Goal: Transaction & Acquisition: Purchase product/service

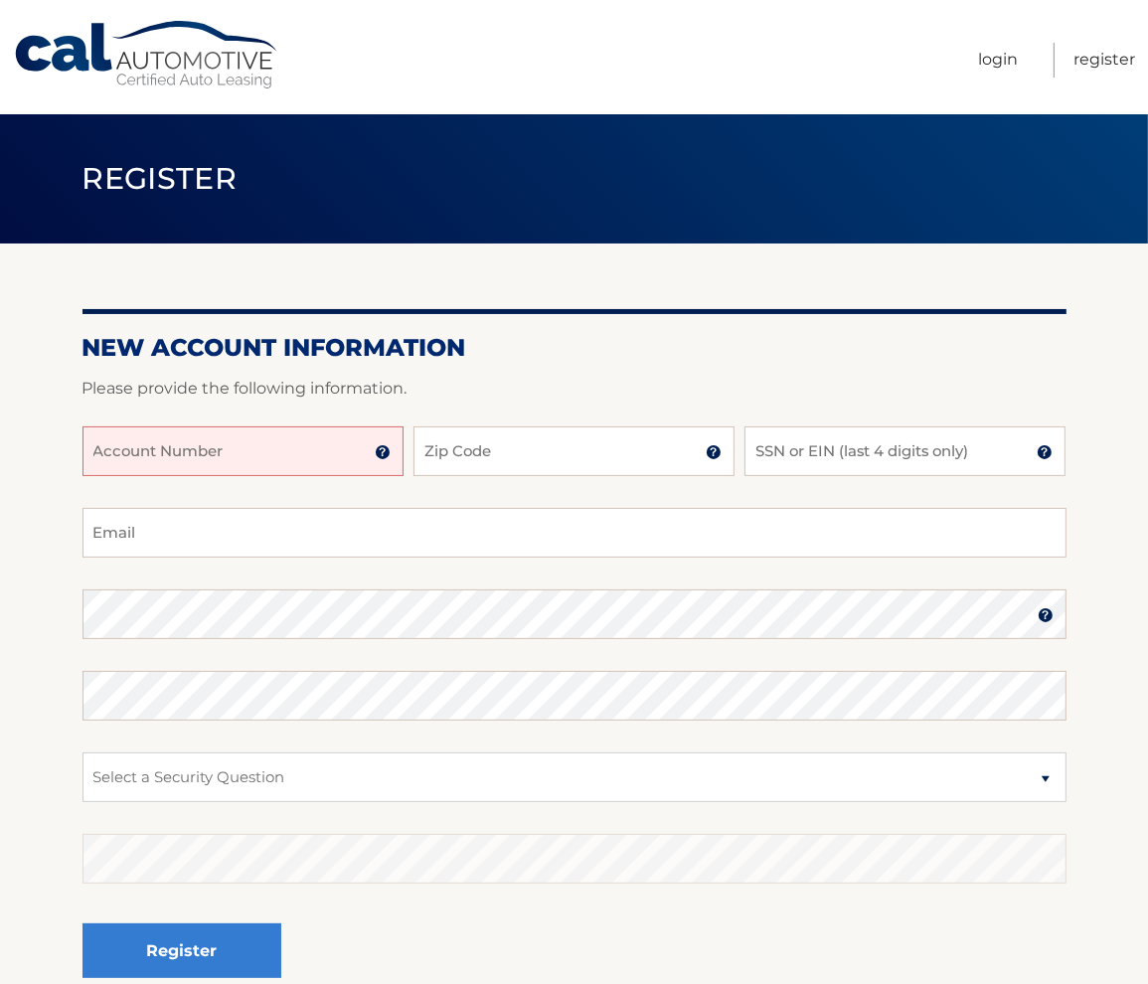
click at [162, 448] on input "Account Number" at bounding box center [242, 451] width 321 height 50
type input "44456011939"
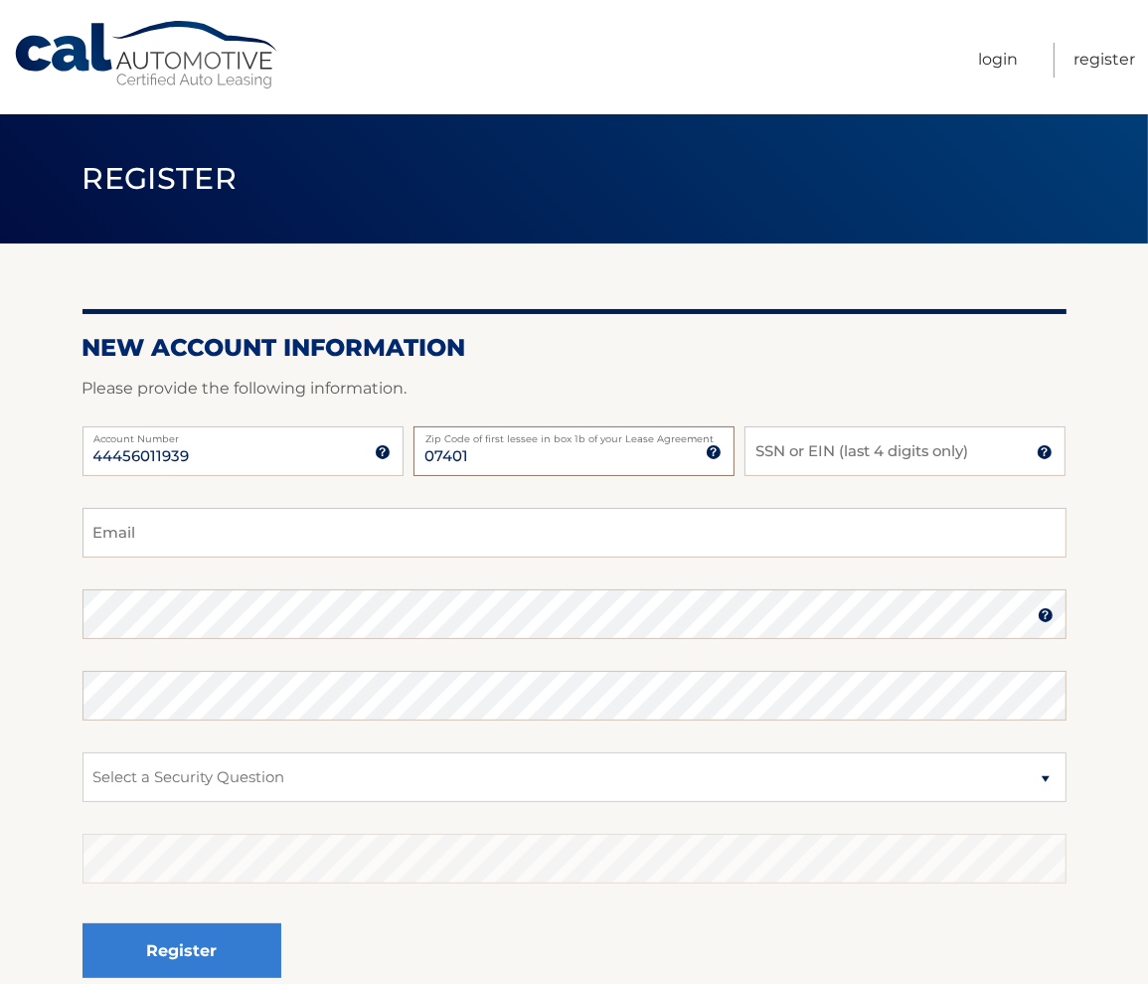
type input "07401"
type input "6334"
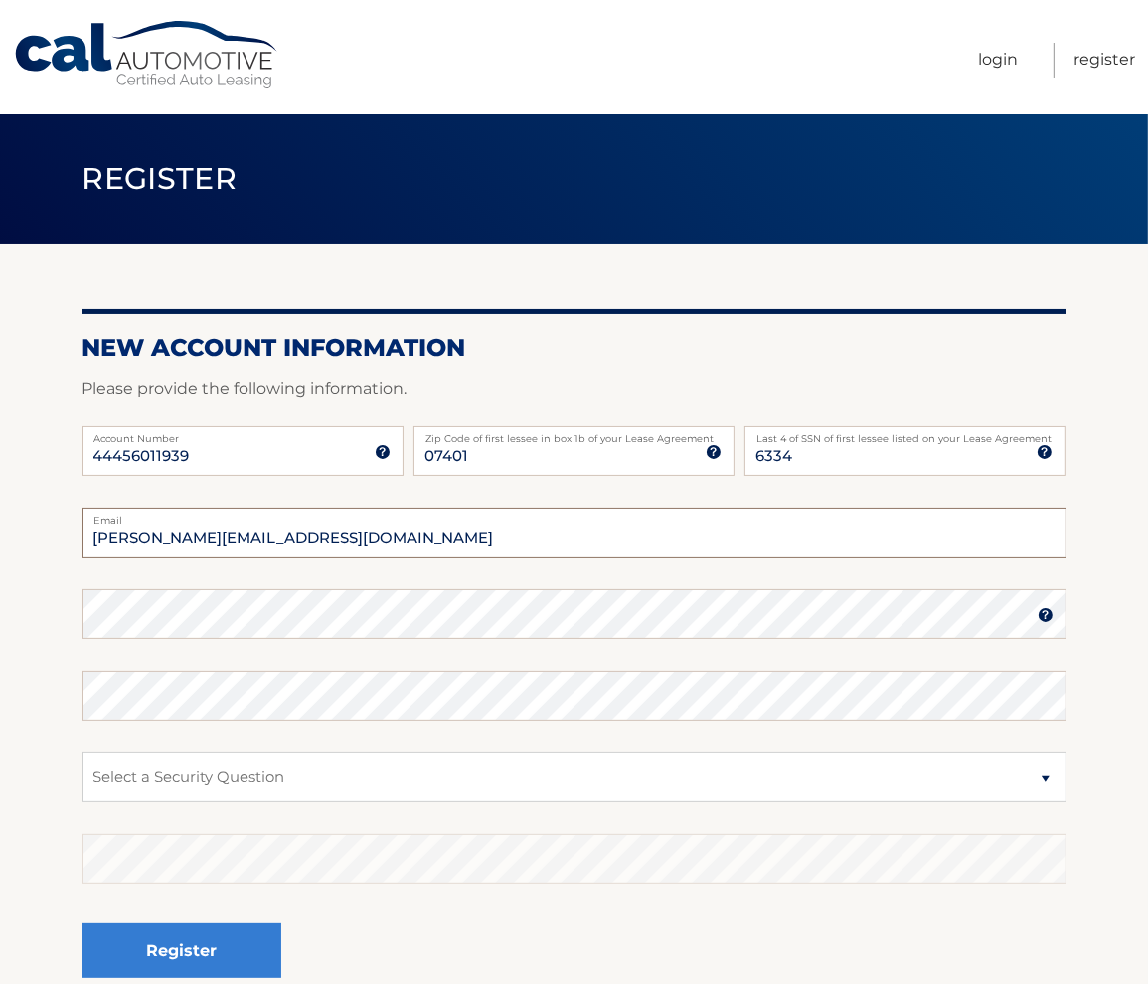
type input "nehal@377lasallegroup.com"
select select "3"
click option "What street did you live on in the third grade?" at bounding box center [0, 0] width 0 height 0
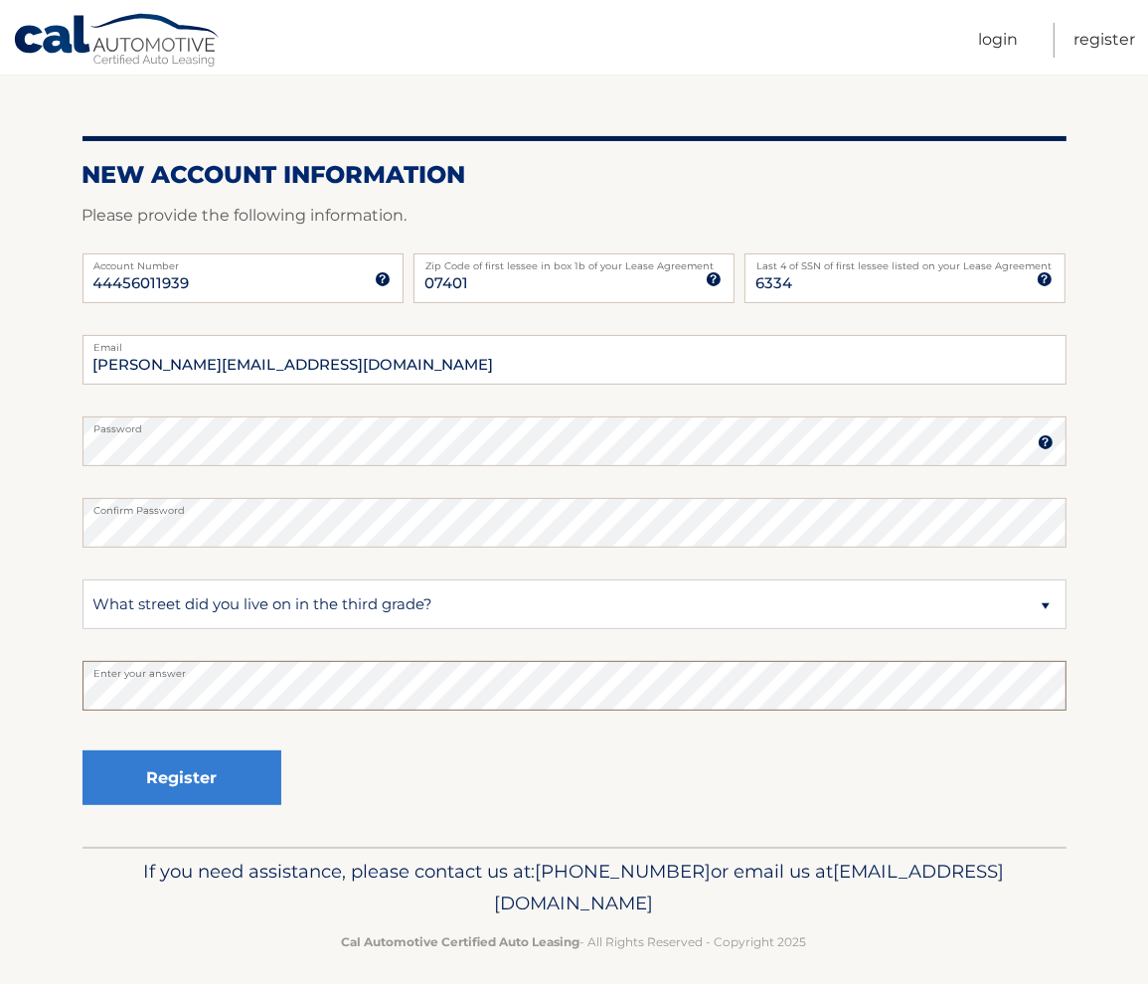
scroll to position [186, 0]
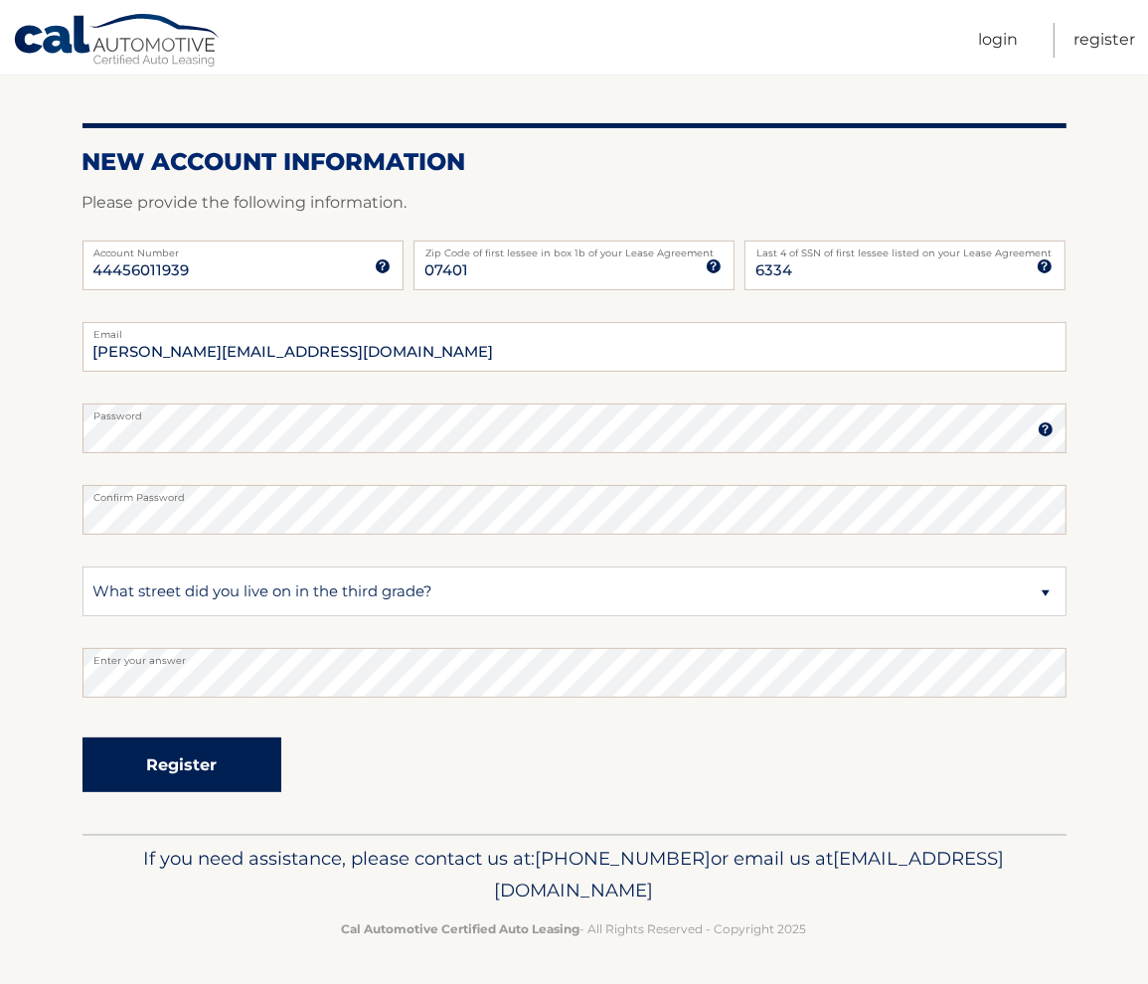
click at [173, 764] on button "Register" at bounding box center [181, 764] width 199 height 55
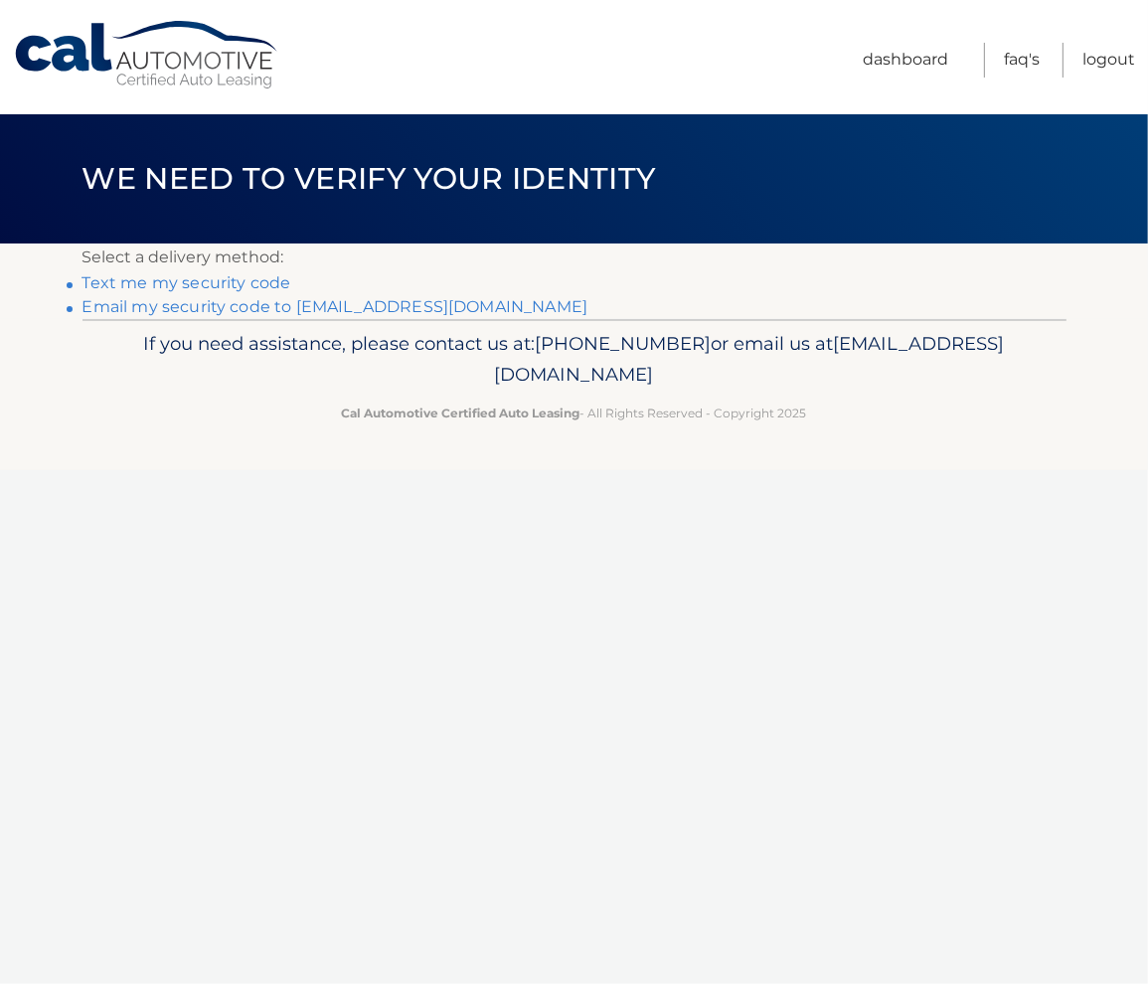
click at [252, 307] on link "Email my security code to n****@377lasallegroup.com" at bounding box center [335, 306] width 506 height 19
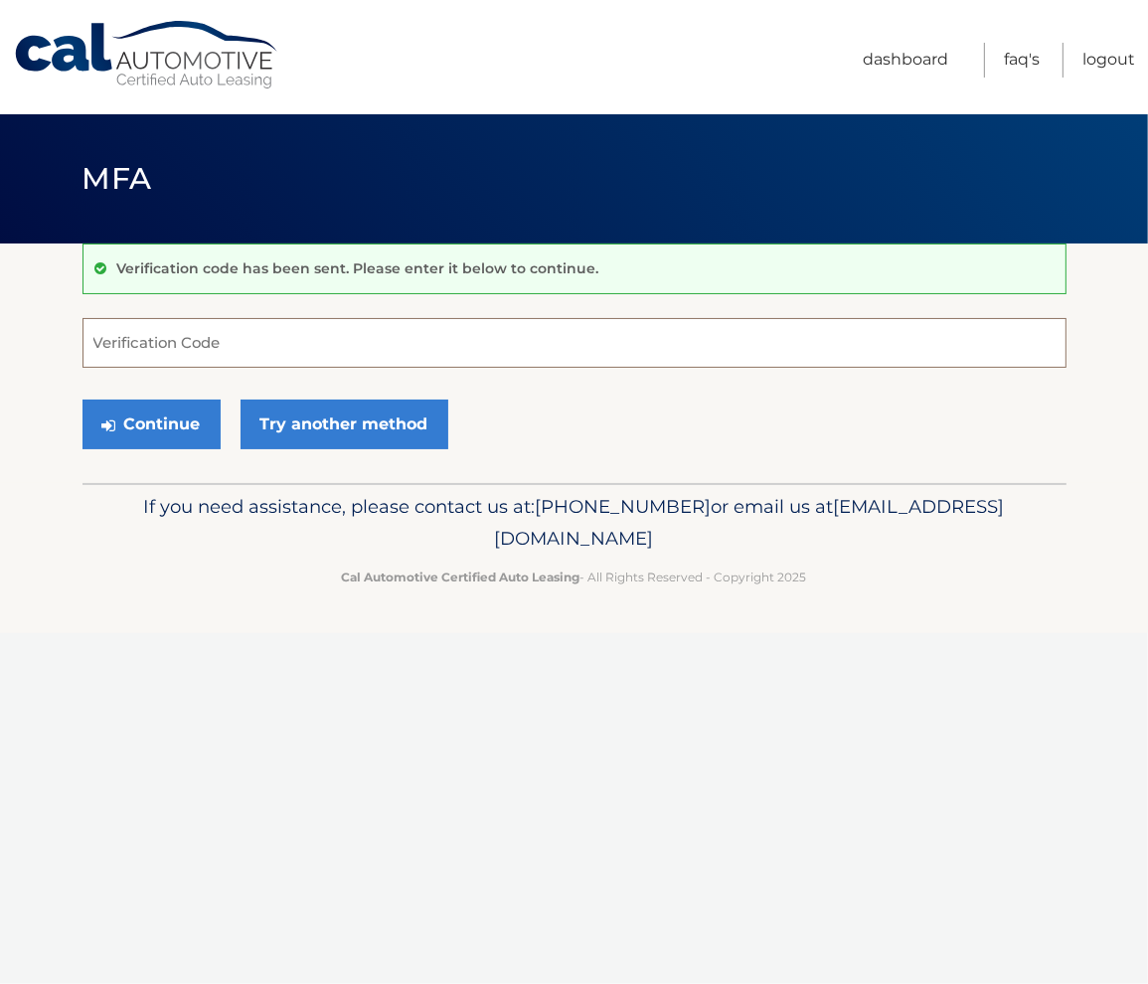
click at [185, 336] on input "Verification Code" at bounding box center [574, 343] width 984 height 50
paste input "919667"
click at [191, 423] on button "Continue" at bounding box center [151, 424] width 138 height 50
type input "919667"
click at [167, 418] on button "Continue" at bounding box center [151, 424] width 138 height 50
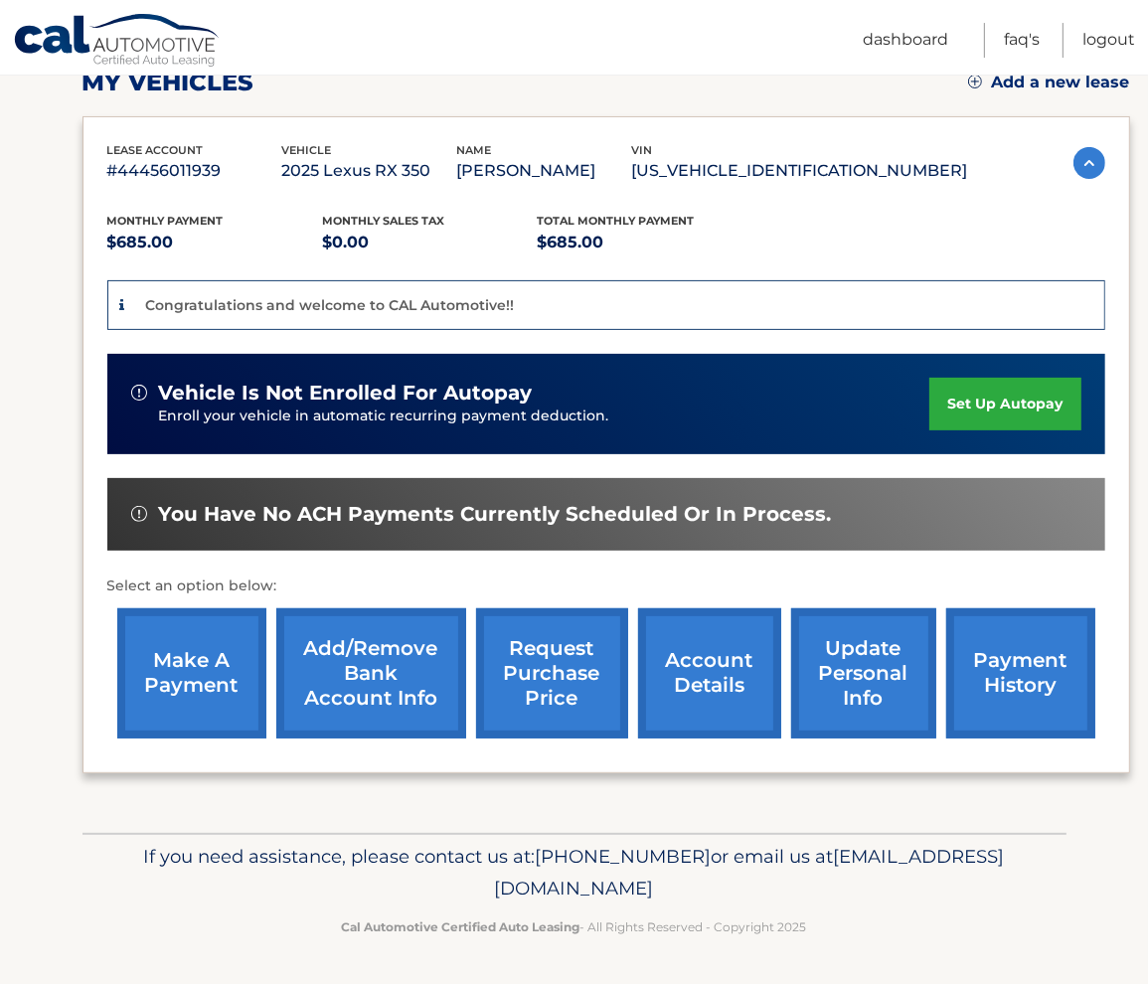
scroll to position [314, 0]
click at [204, 638] on link "make a payment" at bounding box center [191, 673] width 149 height 130
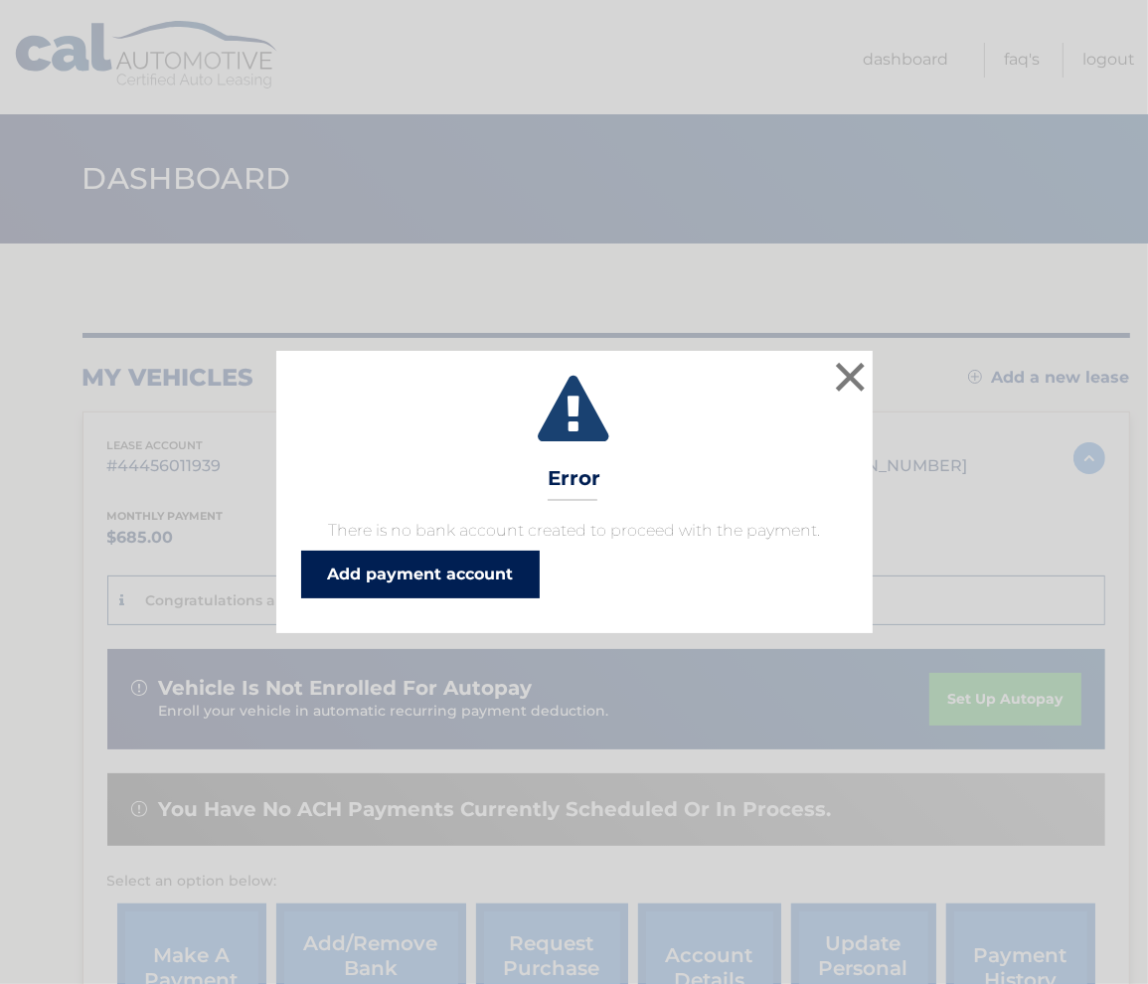
click at [358, 574] on link "Add payment account" at bounding box center [420, 574] width 238 height 48
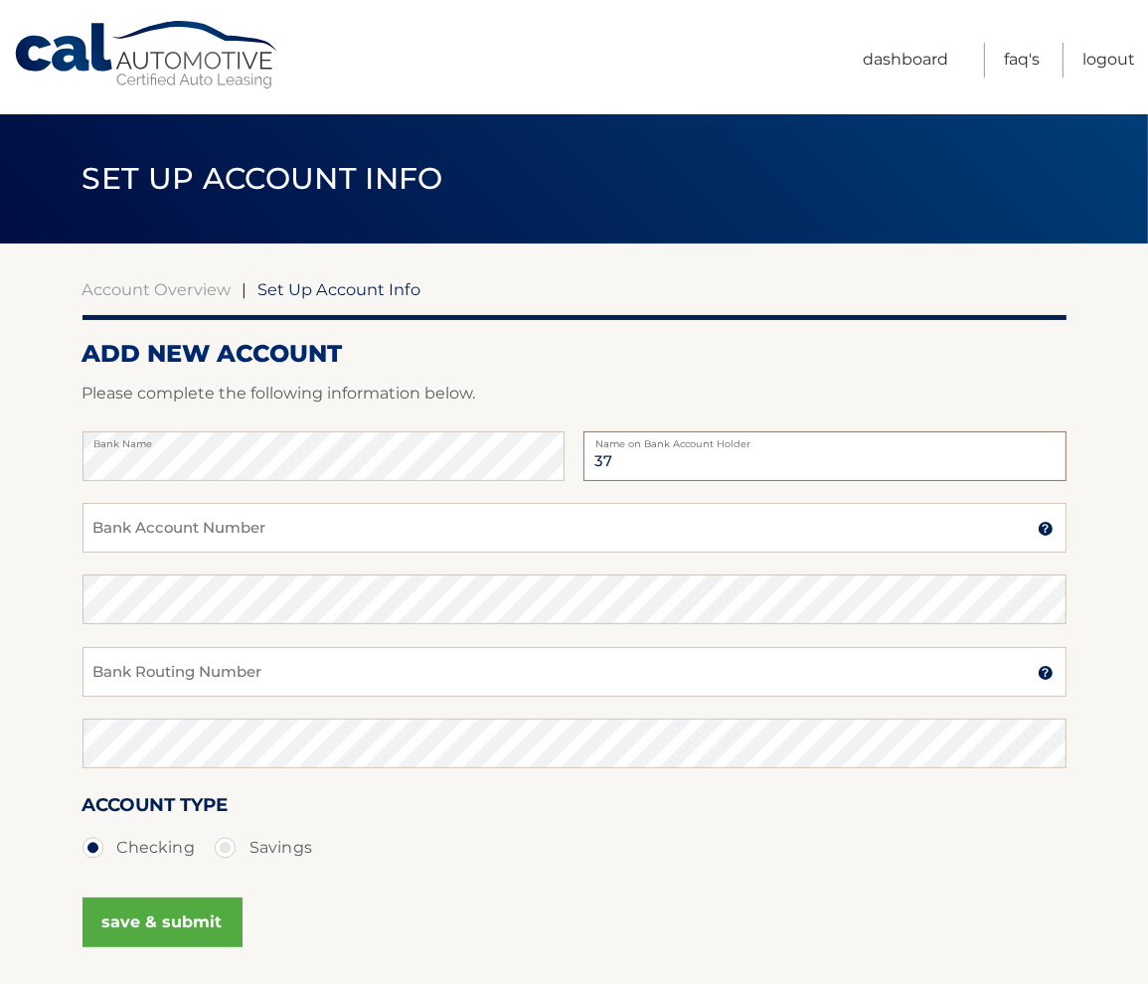
type input "3"
type input "377 Lasalle Group LLC"
click at [165, 531] on input "Bank Account Number" at bounding box center [574, 528] width 984 height 50
type input "0102052966"
click at [217, 662] on input "Bank Routing Number" at bounding box center [574, 672] width 984 height 50
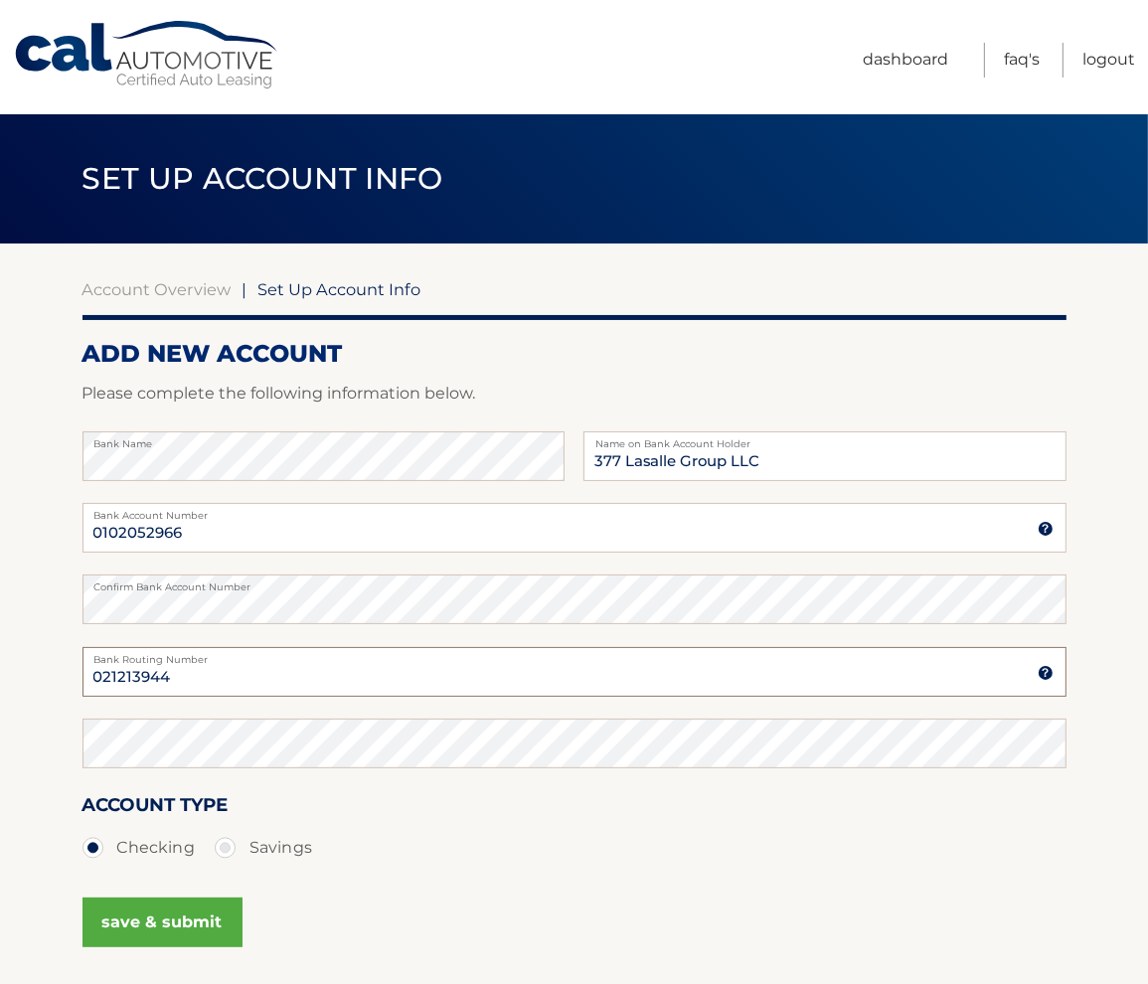
type input "021213944"
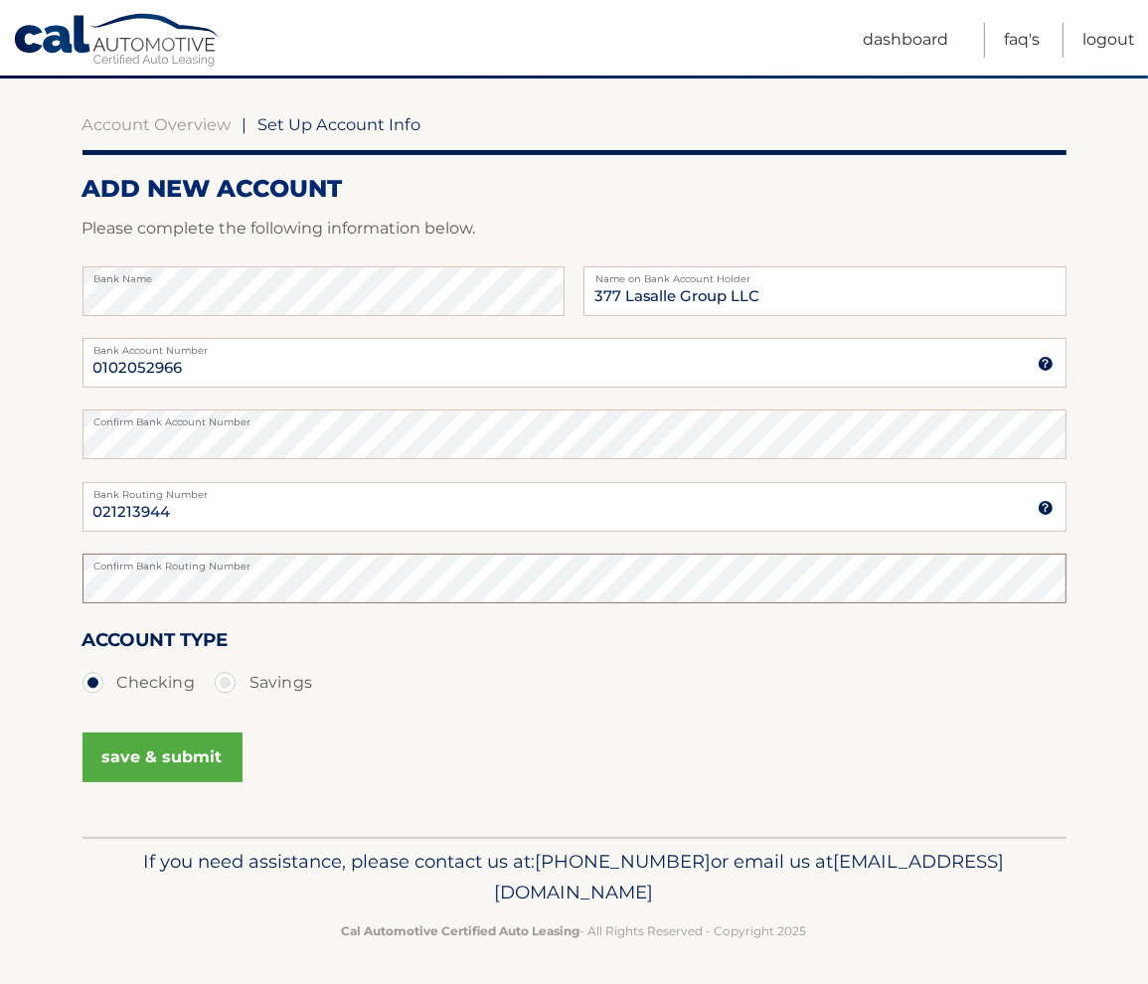
scroll to position [167, 0]
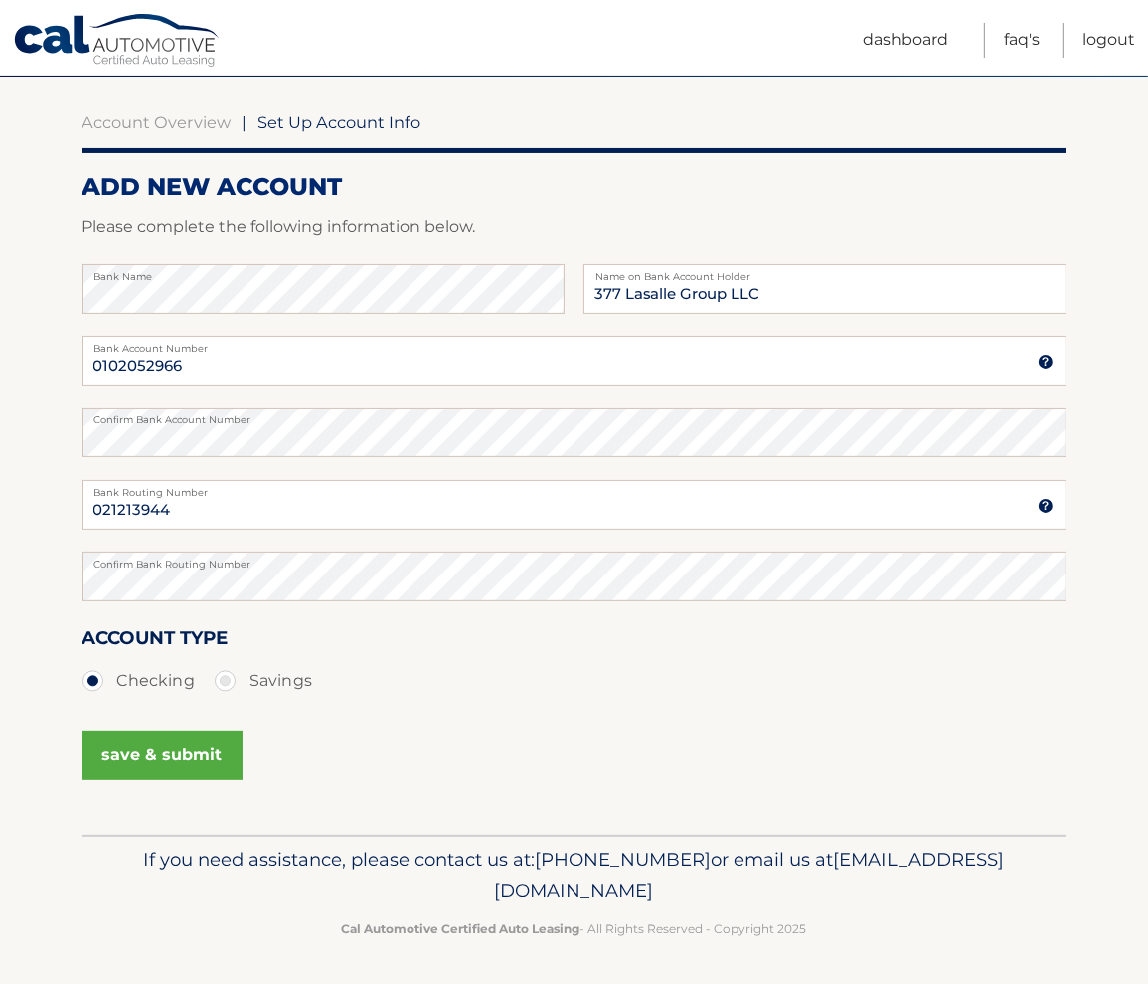
click at [201, 761] on button "save & submit" at bounding box center [162, 755] width 160 height 50
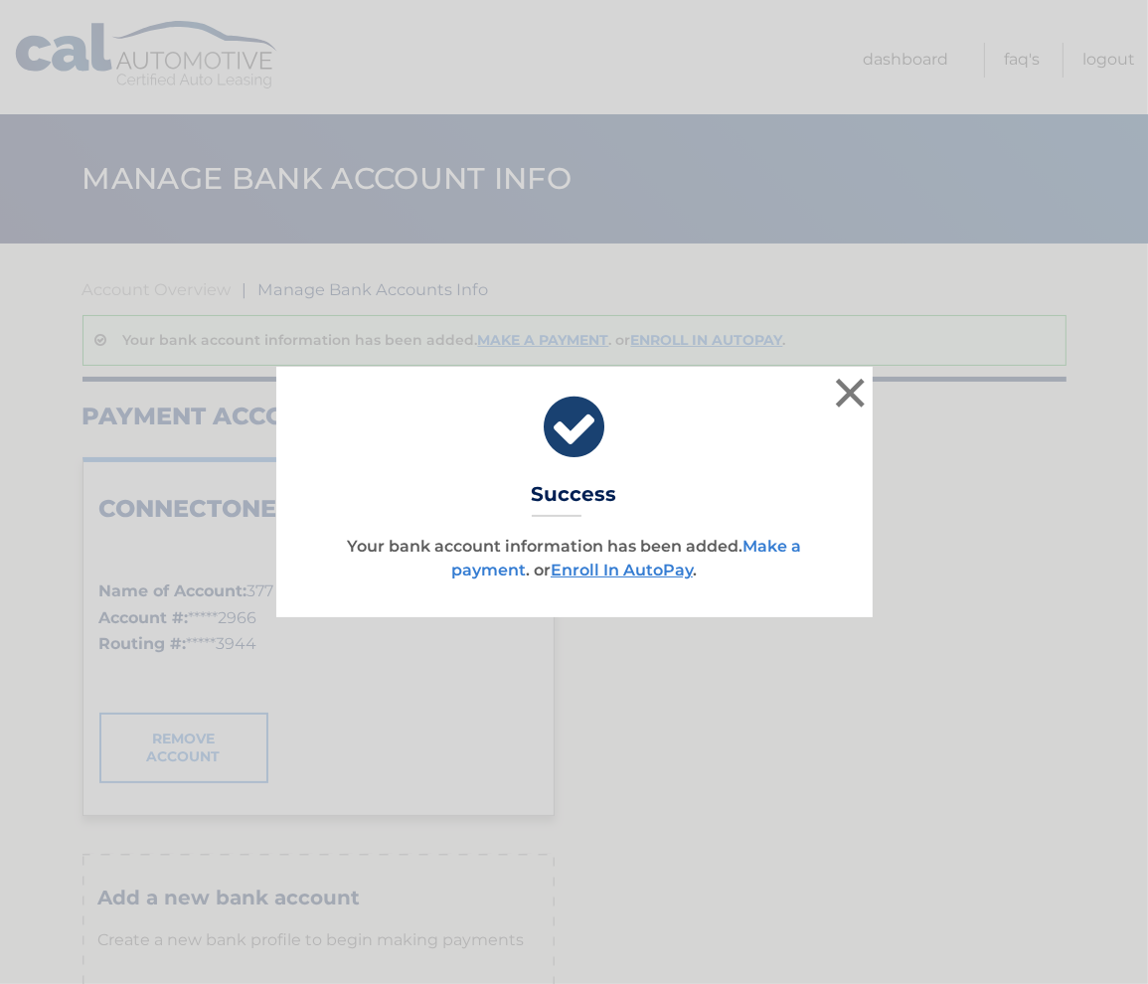
click at [760, 545] on link "Make a payment" at bounding box center [626, 558] width 350 height 43
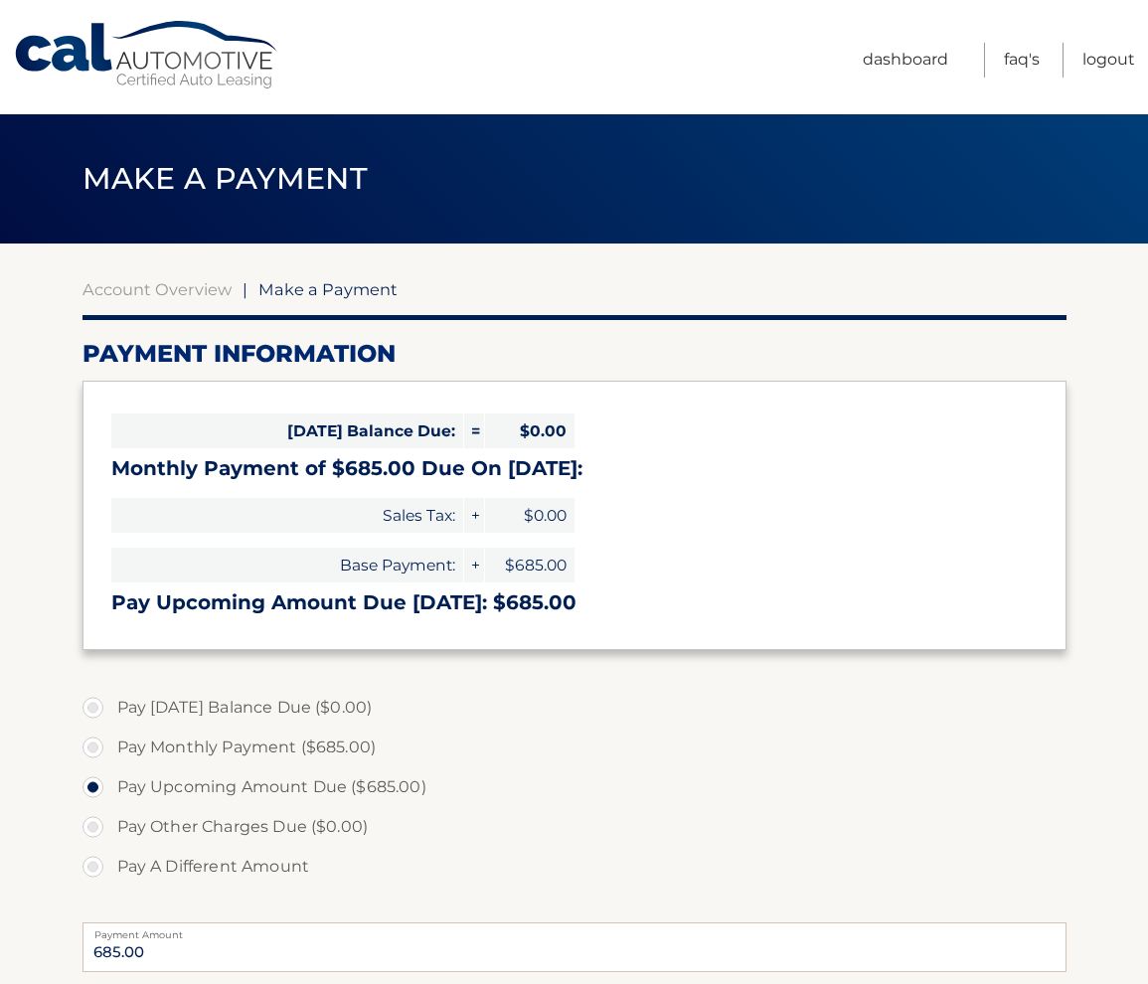
select select "NWU5YmU5MmYtYzA0Yi00MWQxLTljYTItYTljYzUzMGEzZDhm"
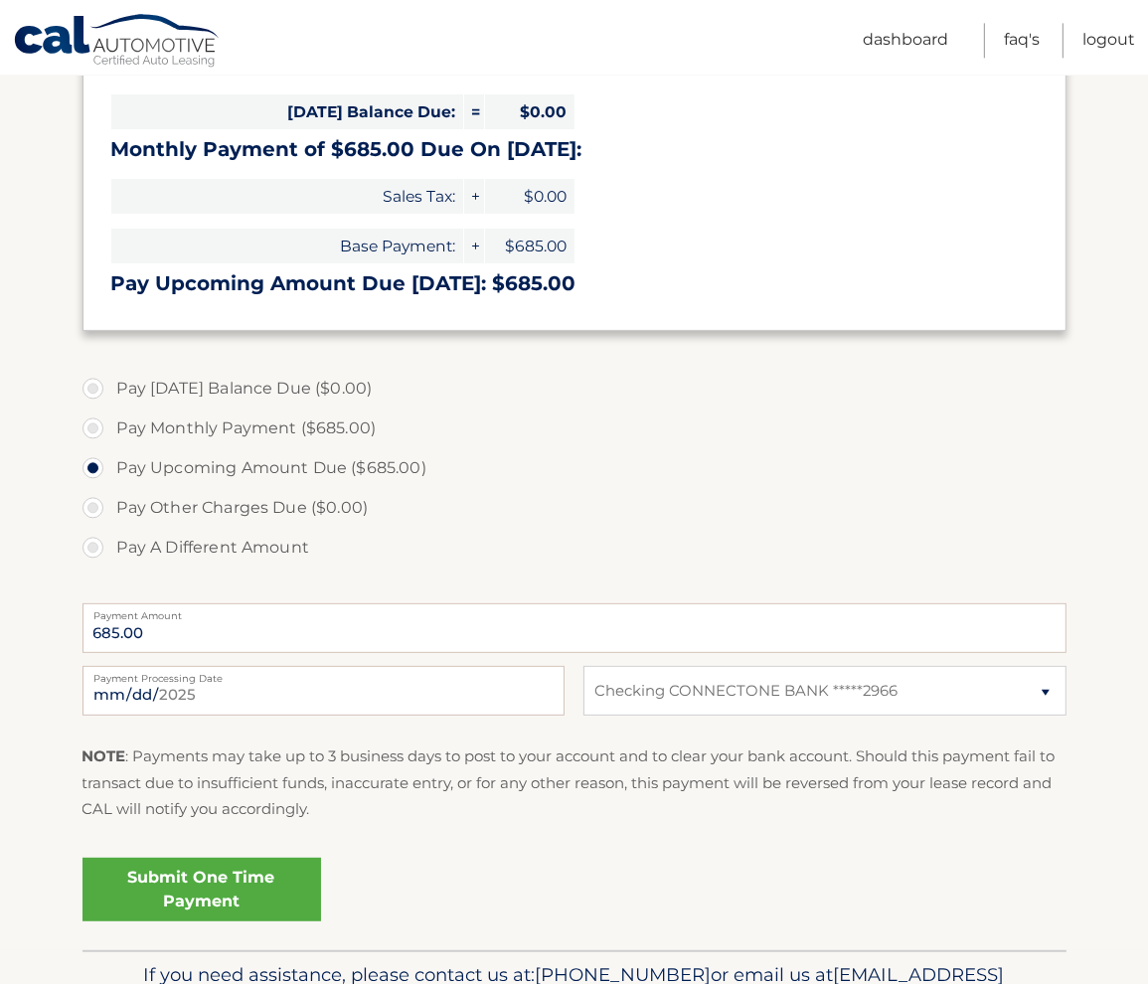
scroll to position [419, 0]
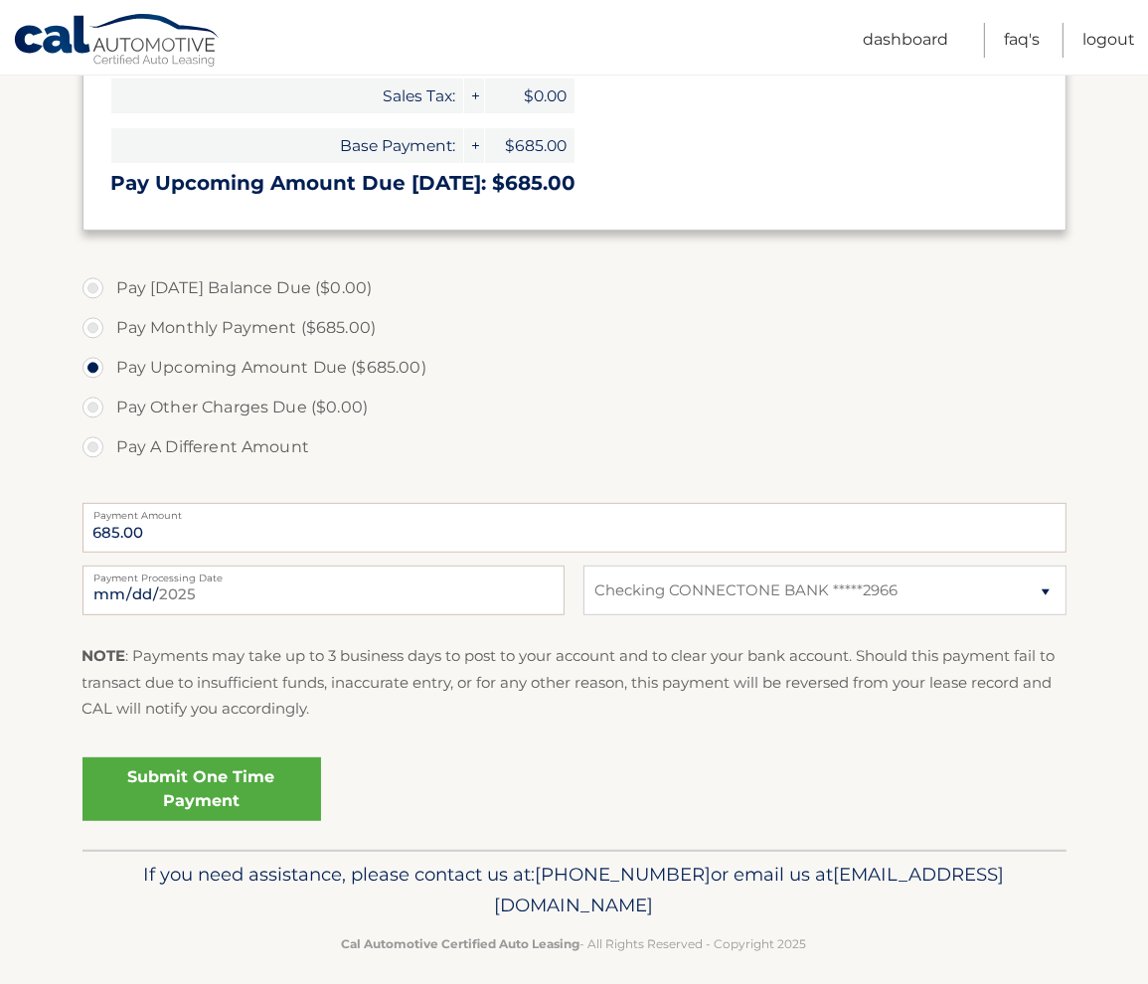
click at [264, 785] on link "Submit One Time Payment" at bounding box center [201, 789] width 238 height 64
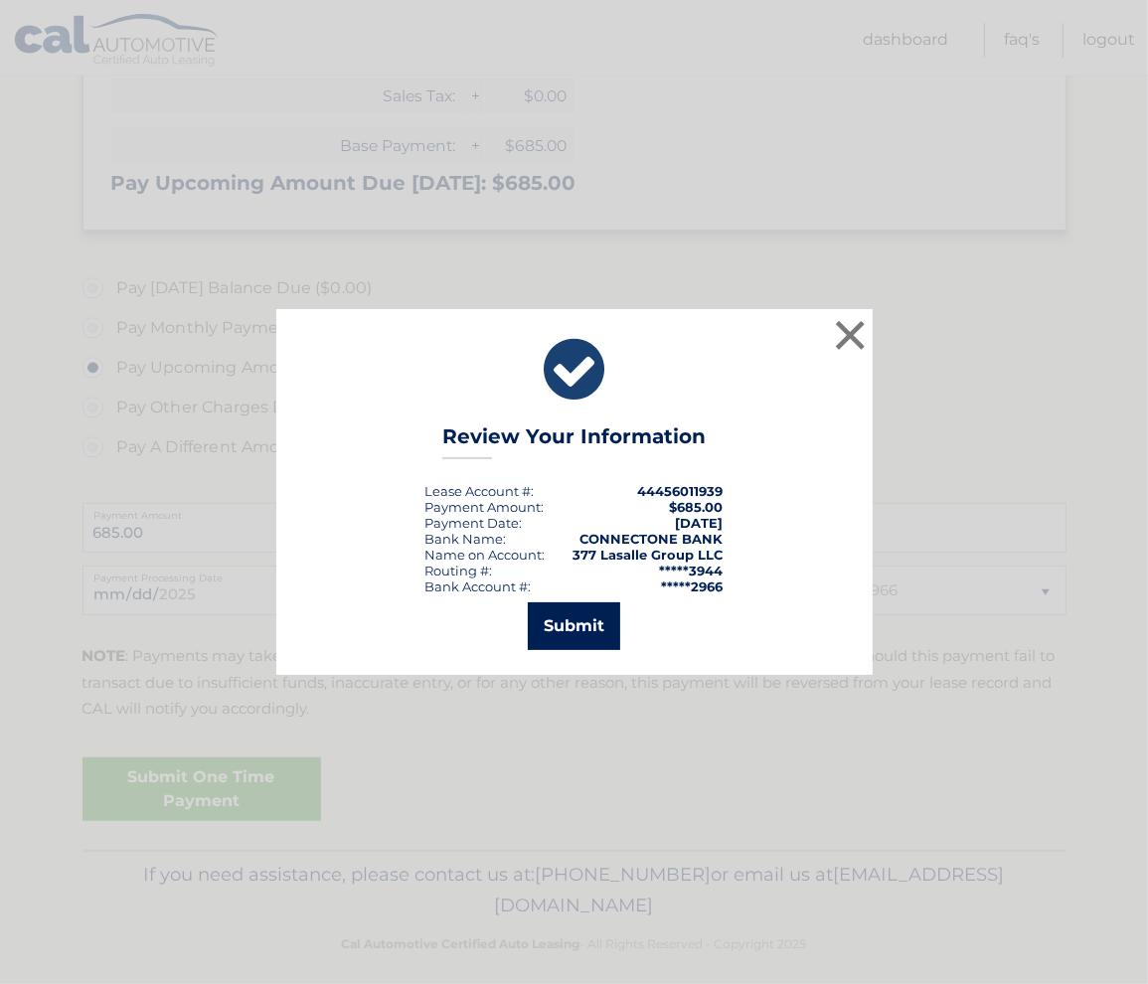
click at [572, 635] on button "Submit" at bounding box center [574, 626] width 92 height 48
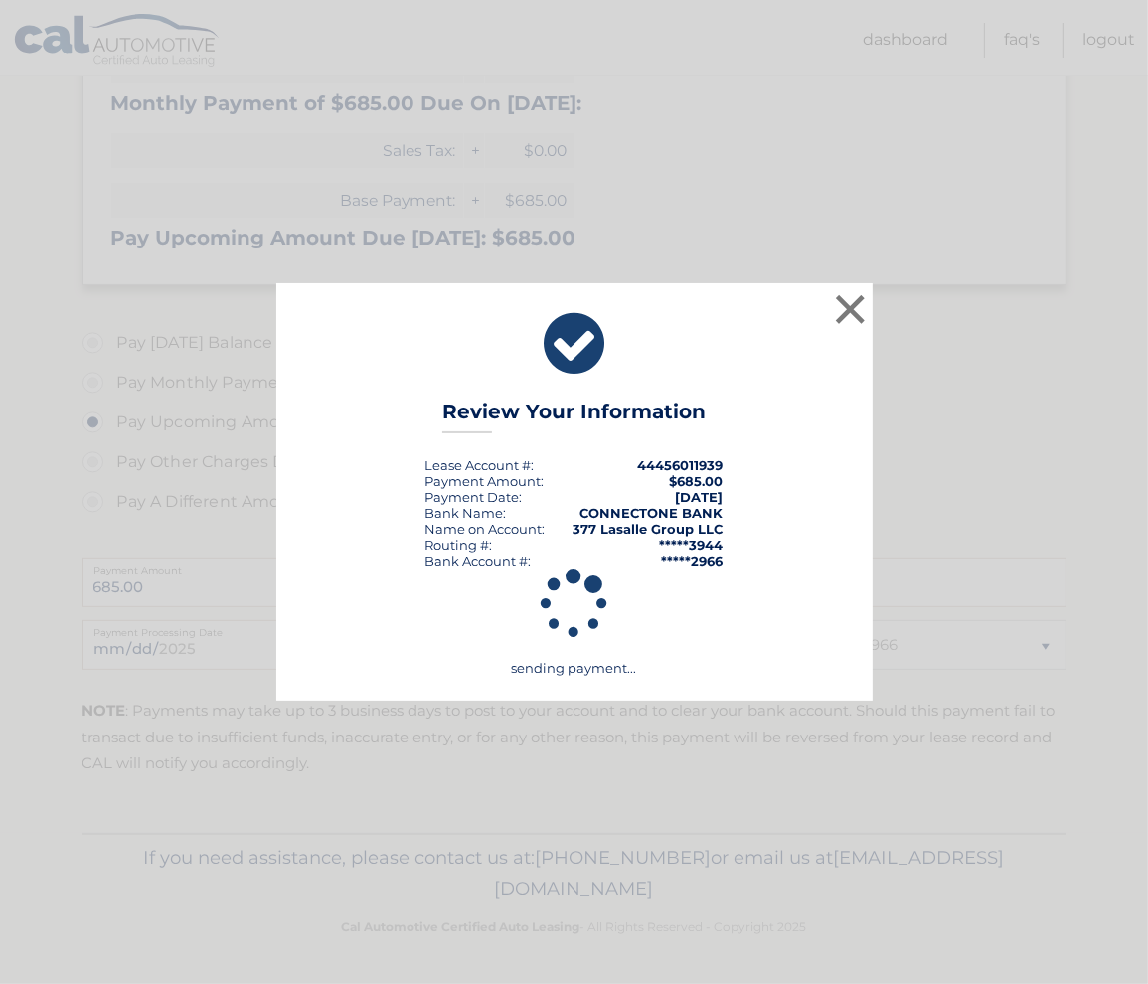
scroll to position [363, 0]
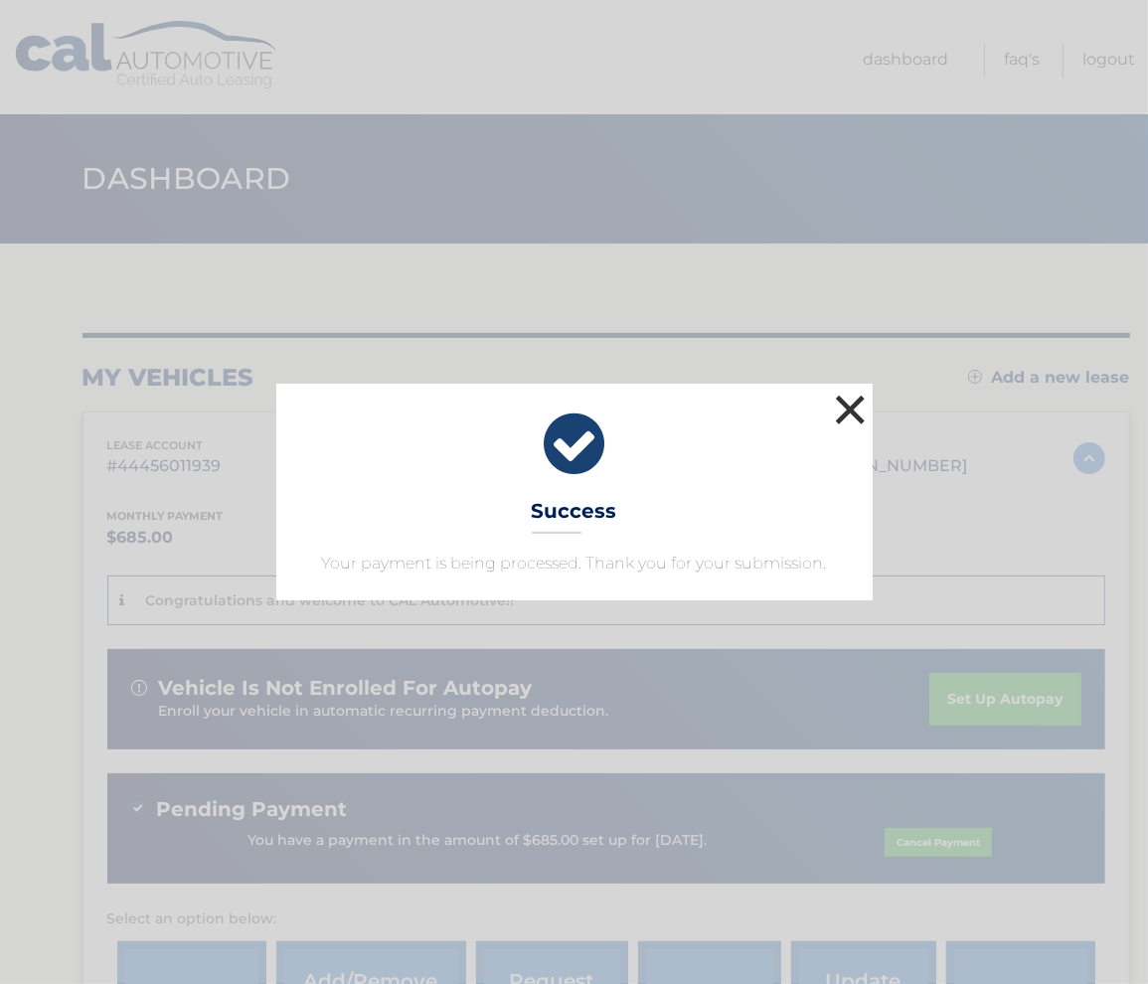
click at [850, 411] on button "×" at bounding box center [851, 410] width 40 height 40
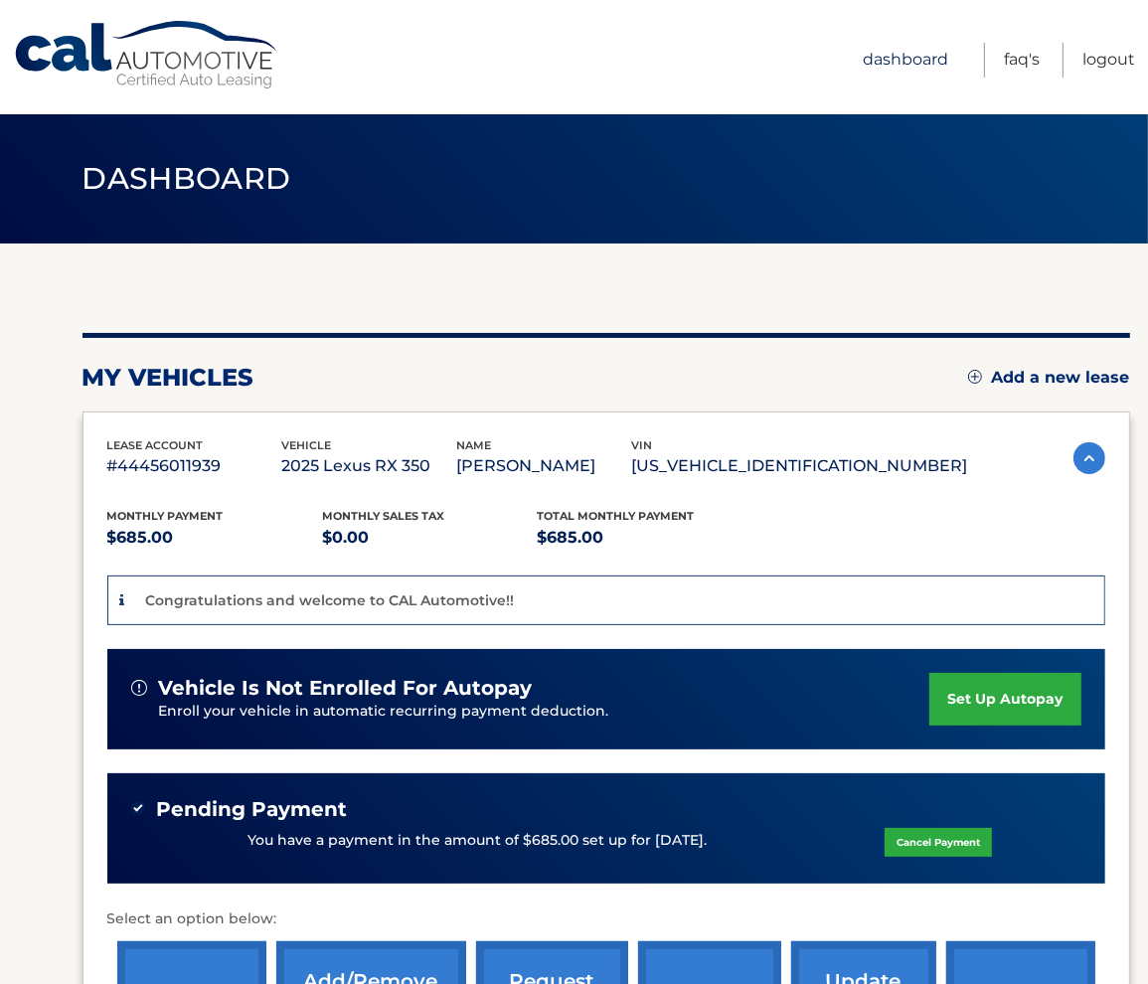
click at [904, 54] on link "Dashboard" at bounding box center [905, 60] width 85 height 35
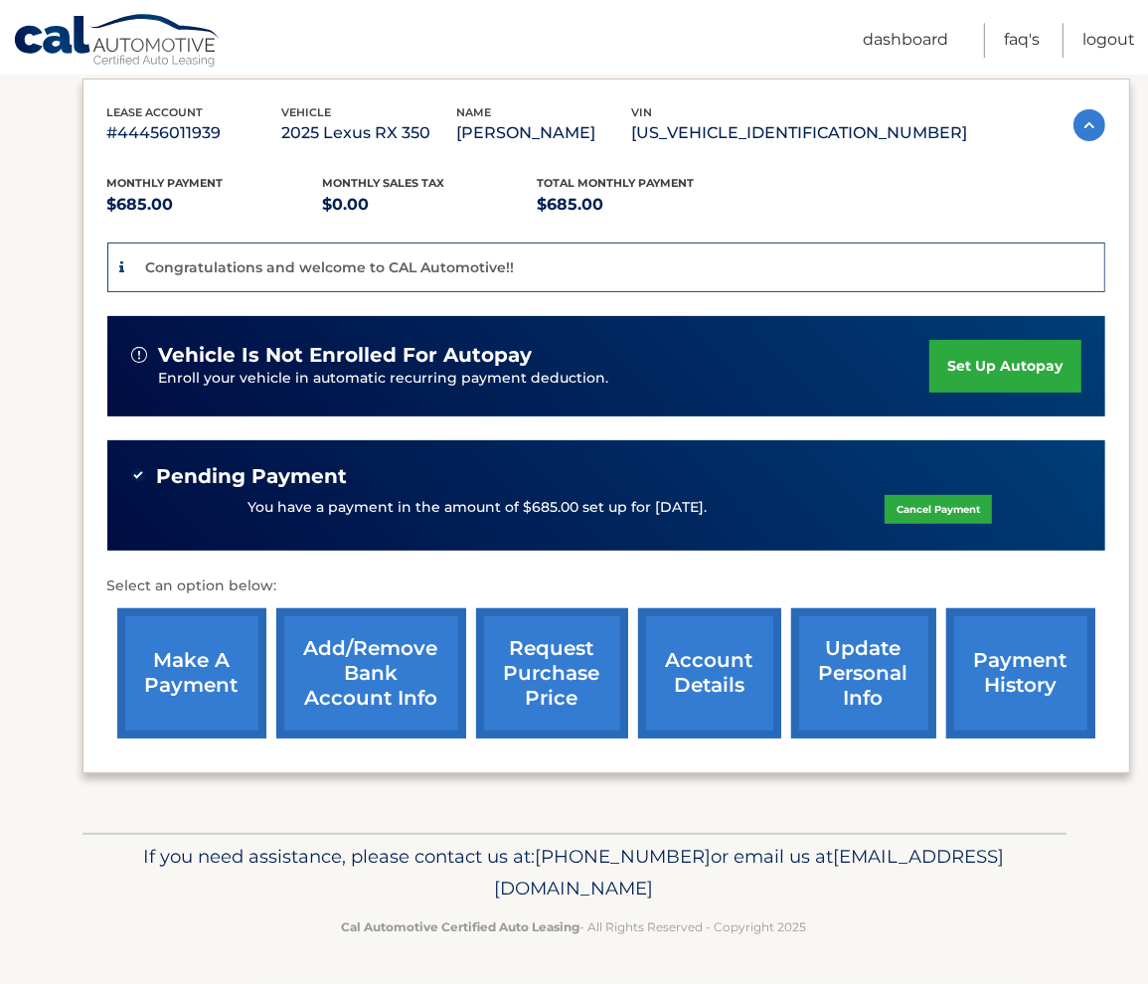
scroll to position [379, 0]
click at [645, 659] on link "account details" at bounding box center [709, 673] width 143 height 130
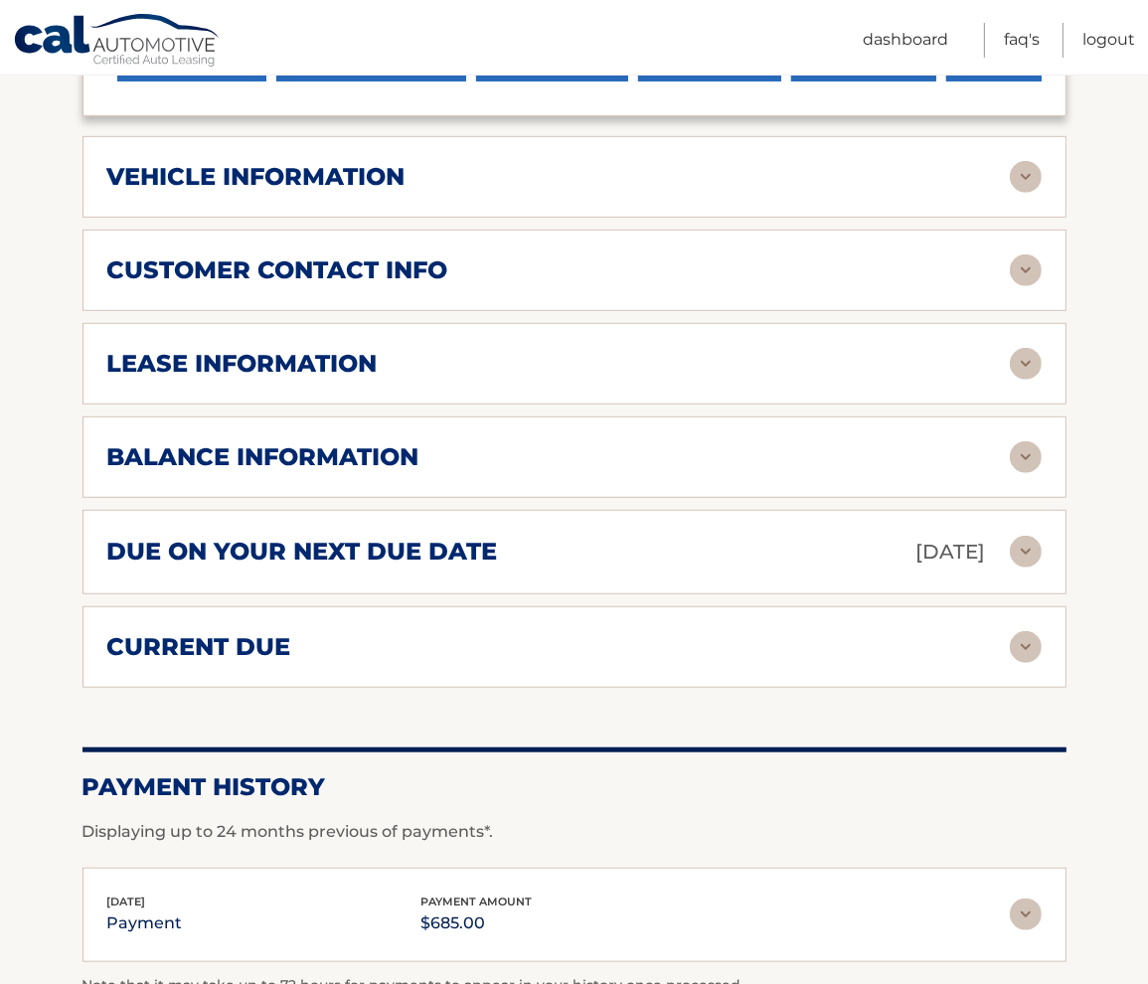
scroll to position [944, 0]
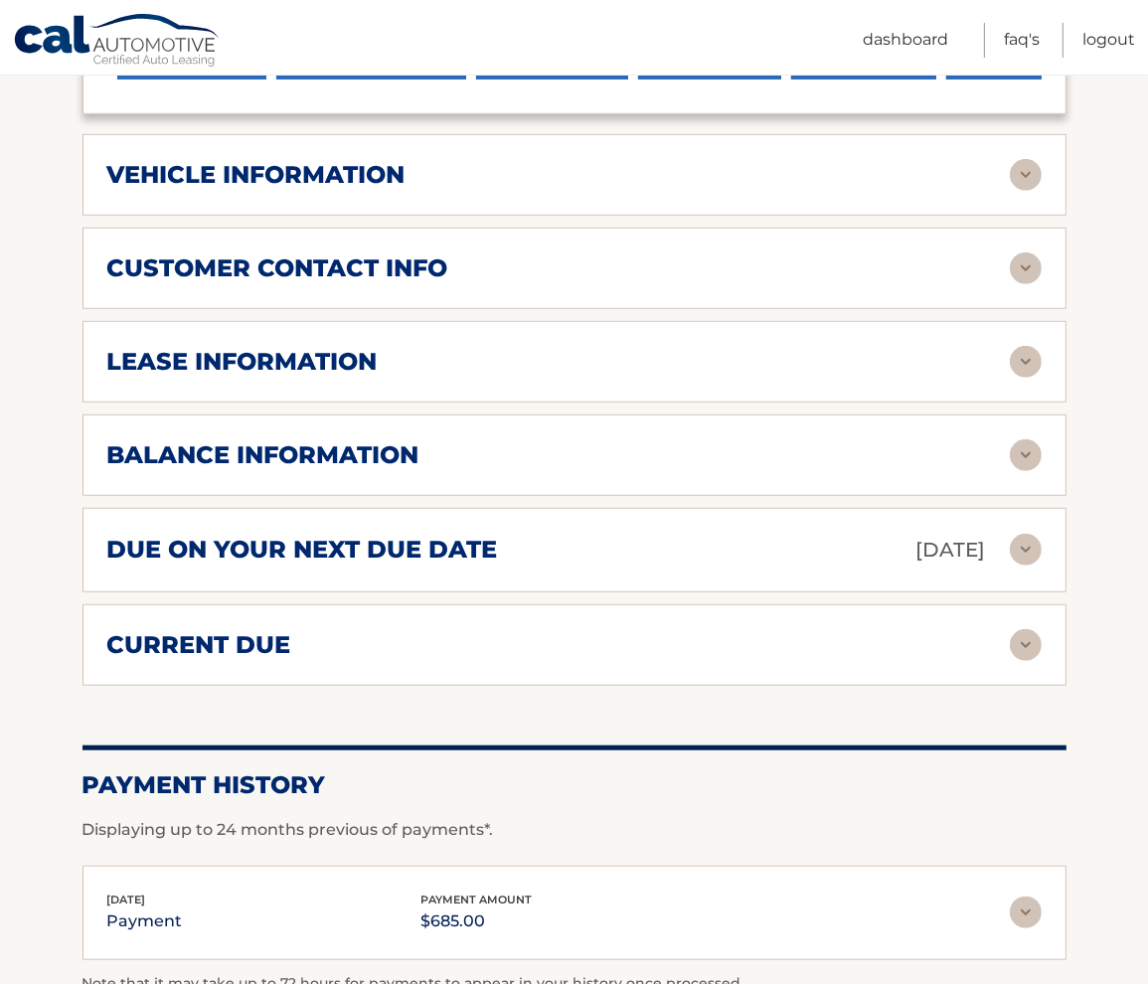
click at [621, 567] on div "due on your next due date [DATE]" at bounding box center [558, 550] width 902 height 35
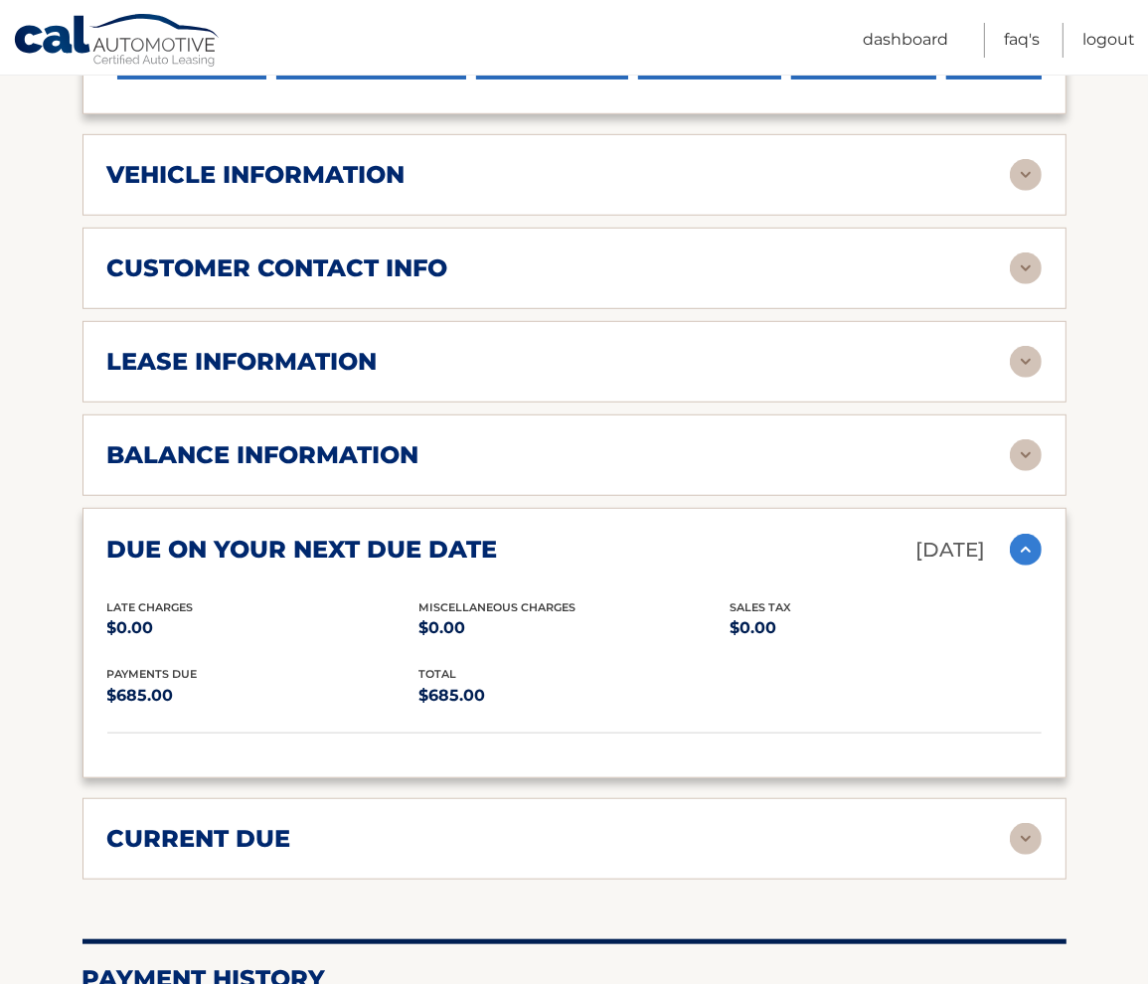
click at [621, 567] on div "due on your next due date [DATE]" at bounding box center [558, 550] width 902 height 35
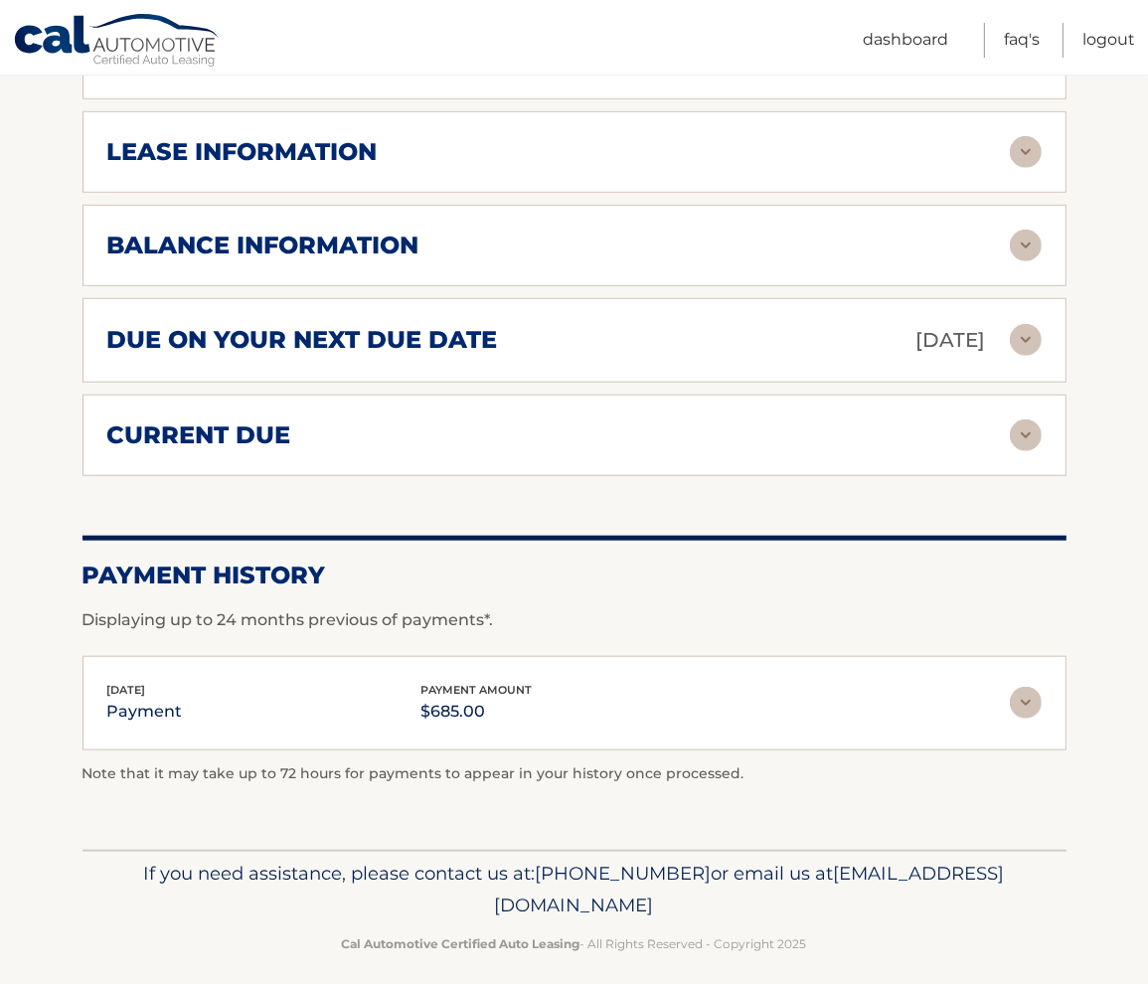
scroll to position [1213, 0]
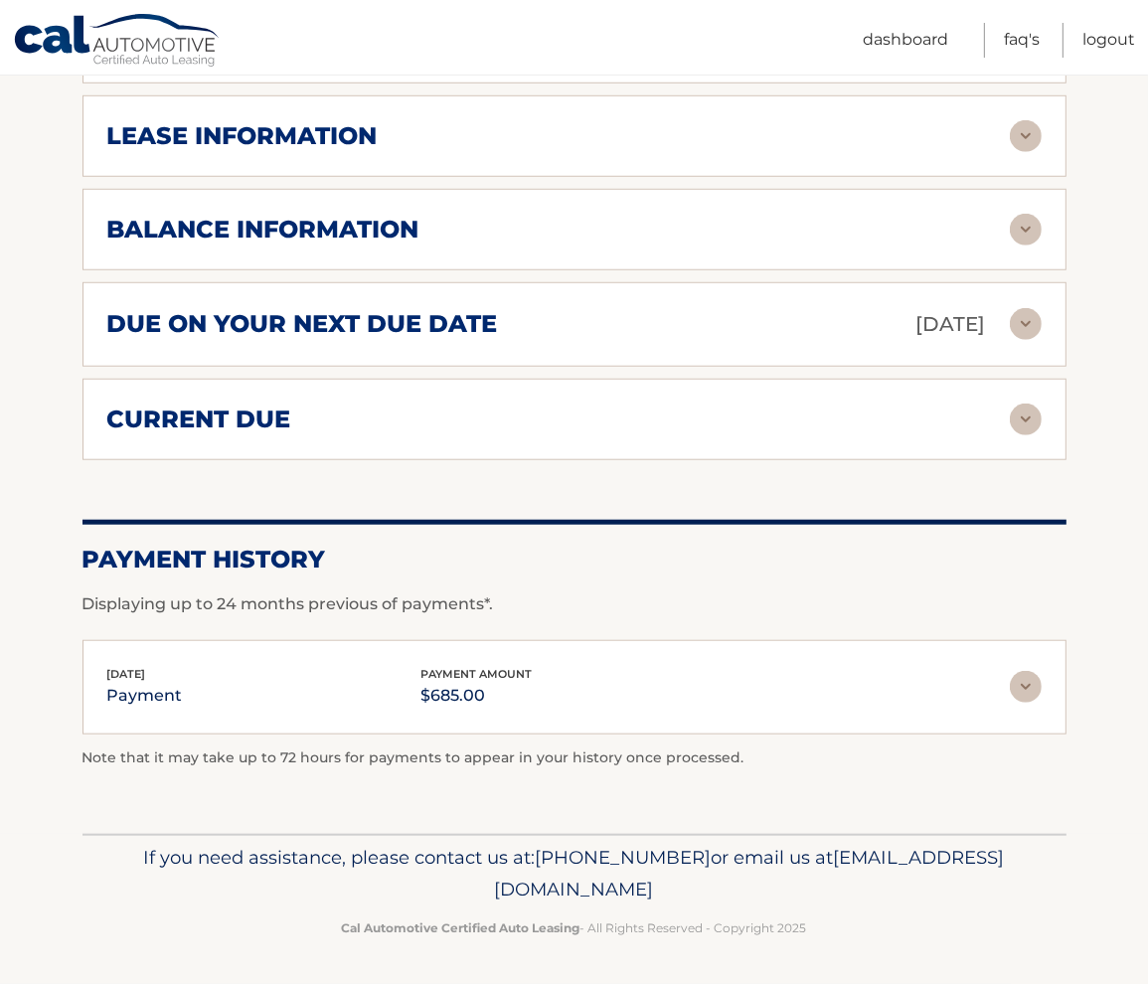
click at [1022, 698] on img at bounding box center [1026, 687] width 32 height 32
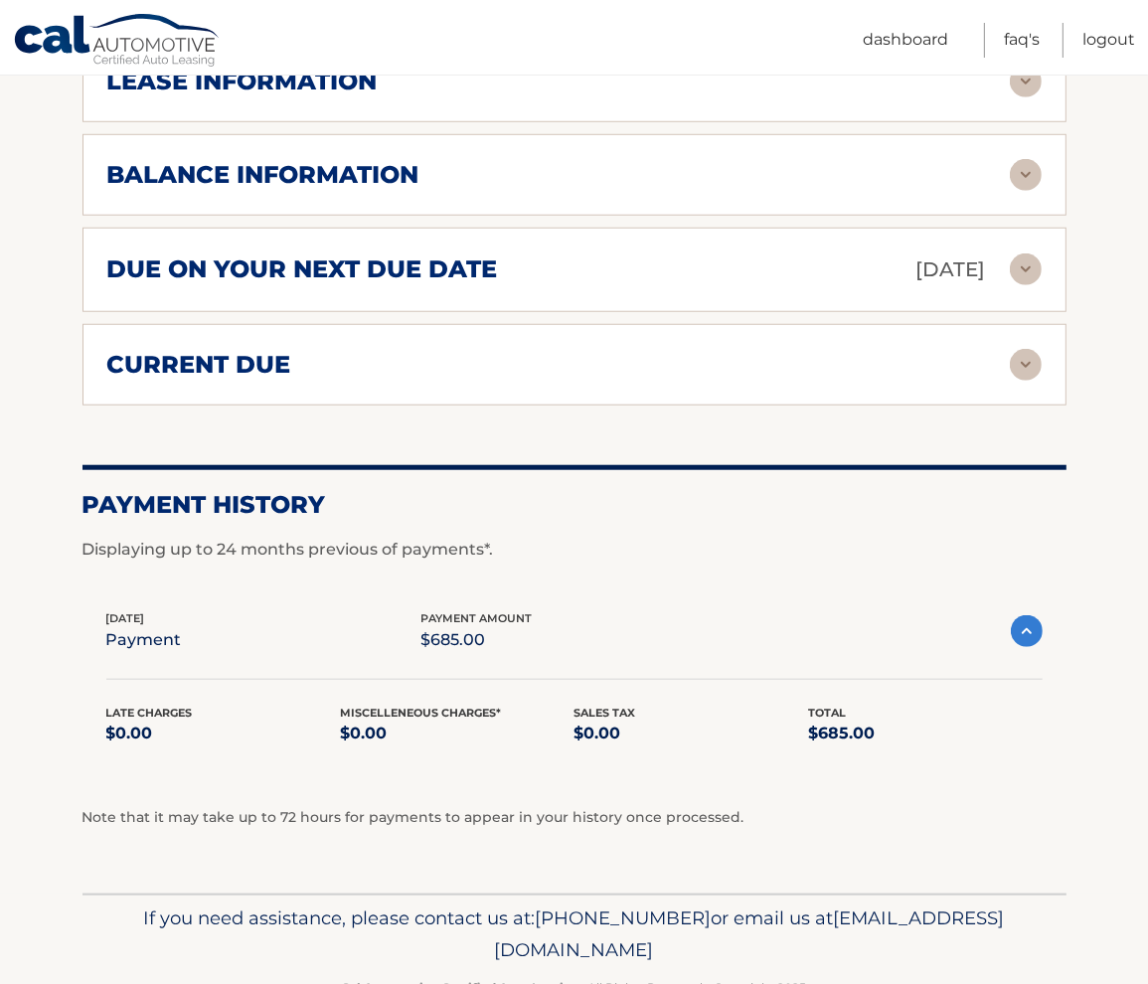
scroll to position [804, 0]
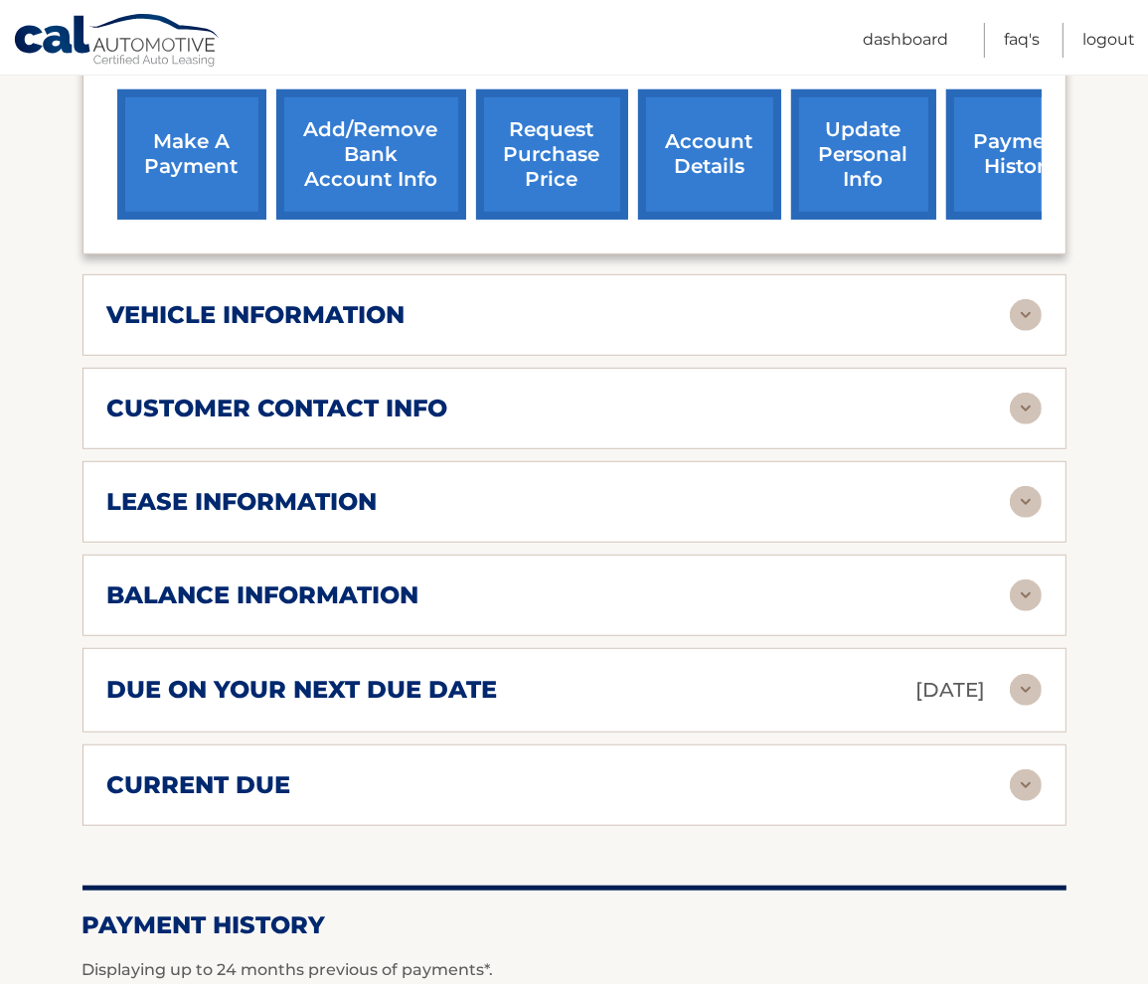
click at [1017, 706] on img at bounding box center [1026, 690] width 32 height 32
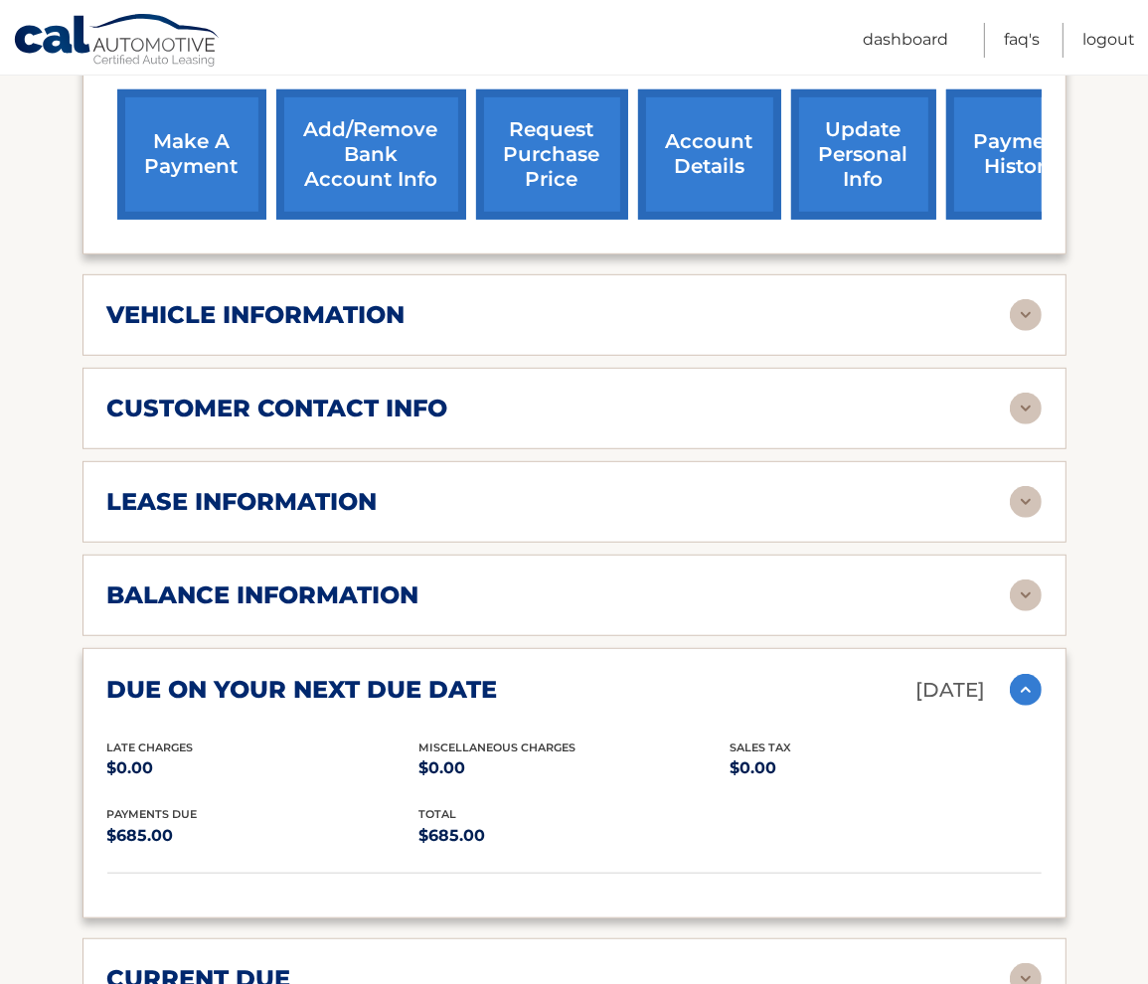
click at [940, 636] on div "balance information Payments Received 1 Payments Remaining 35 Next Payment will…" at bounding box center [574, 594] width 984 height 81
click at [929, 636] on div "balance information Payments Received 1 Payments Remaining 35 Next Payment will…" at bounding box center [574, 594] width 984 height 81
click at [1026, 611] on img at bounding box center [1026, 595] width 32 height 32
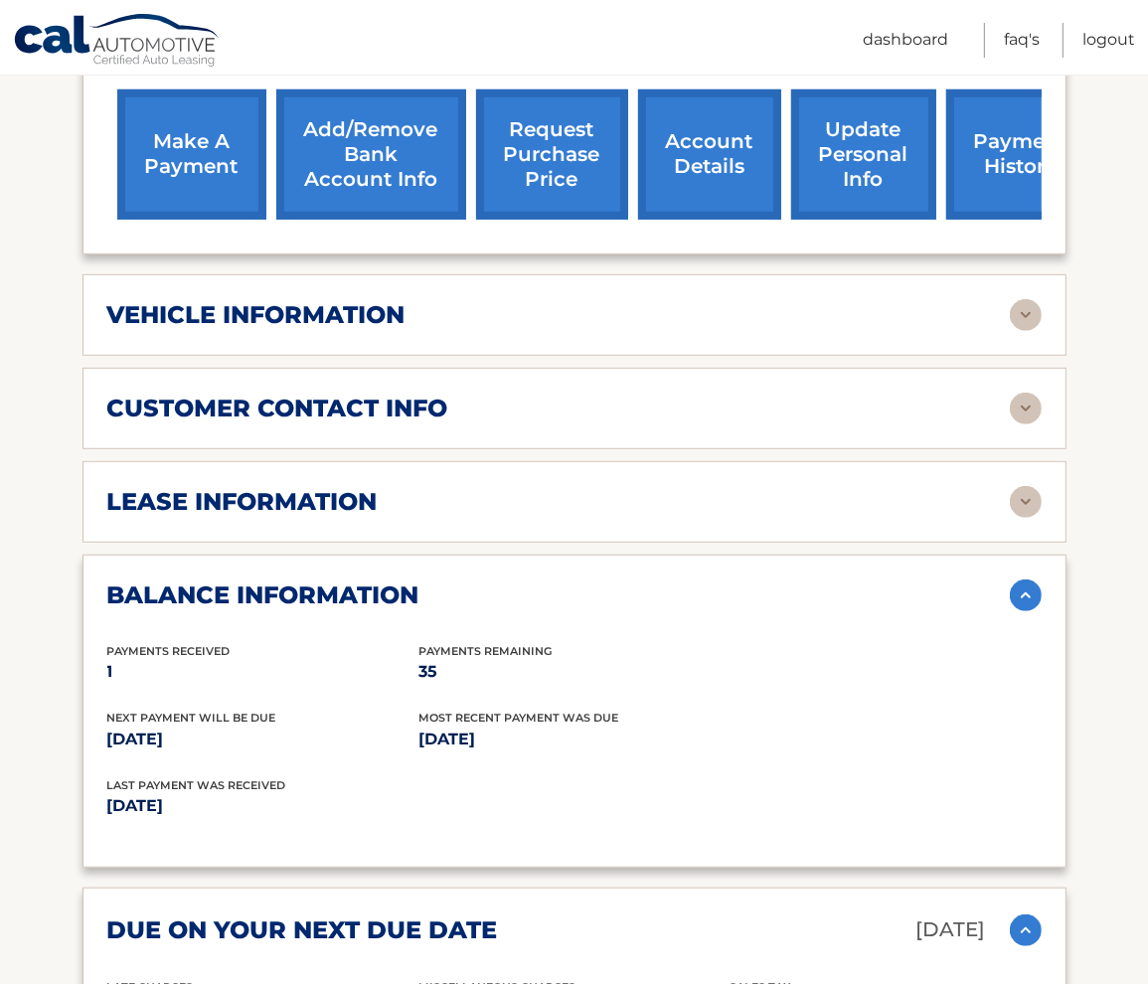
click at [537, 517] on div "lease information" at bounding box center [558, 502] width 902 height 30
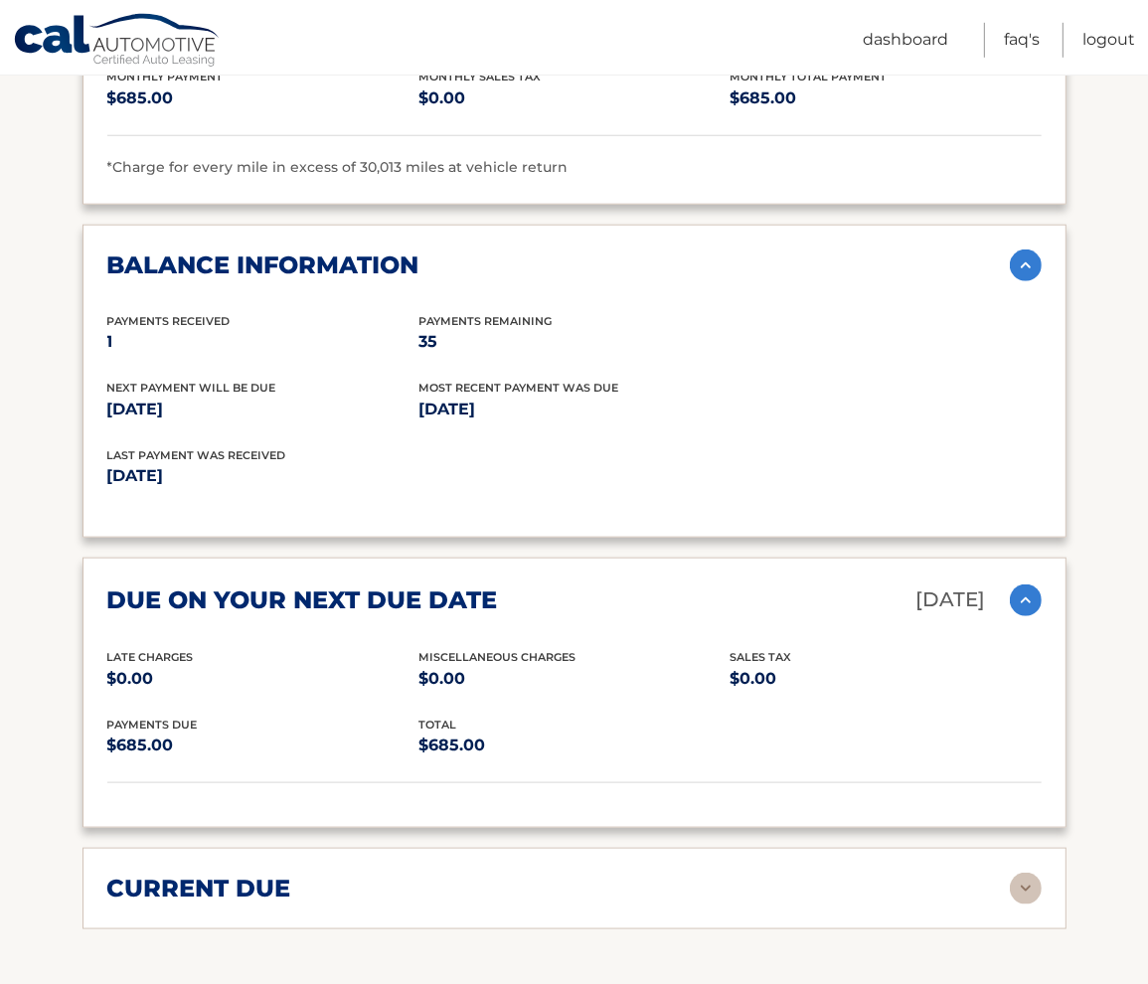
scroll to position [1644, 0]
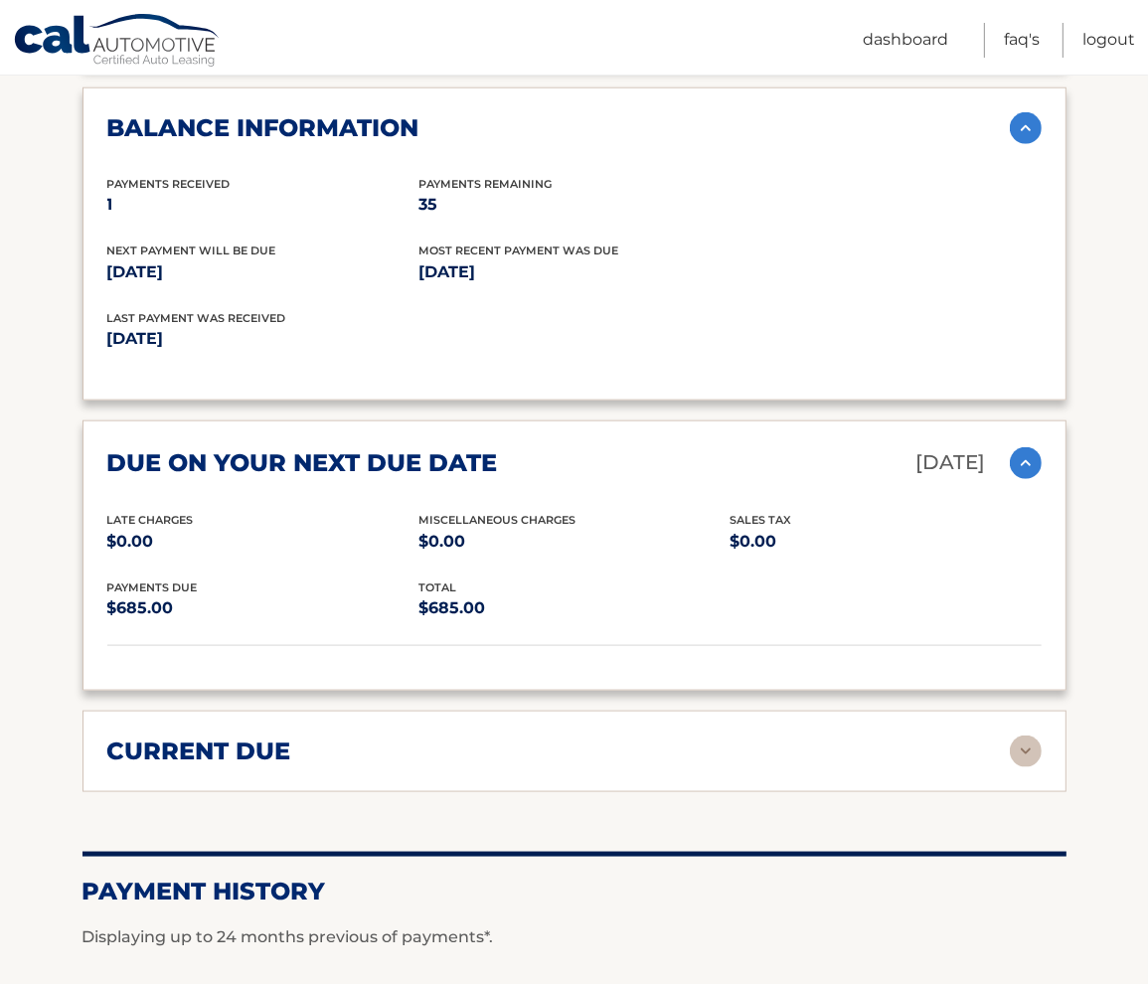
click at [851, 766] on div "current due" at bounding box center [558, 751] width 902 height 30
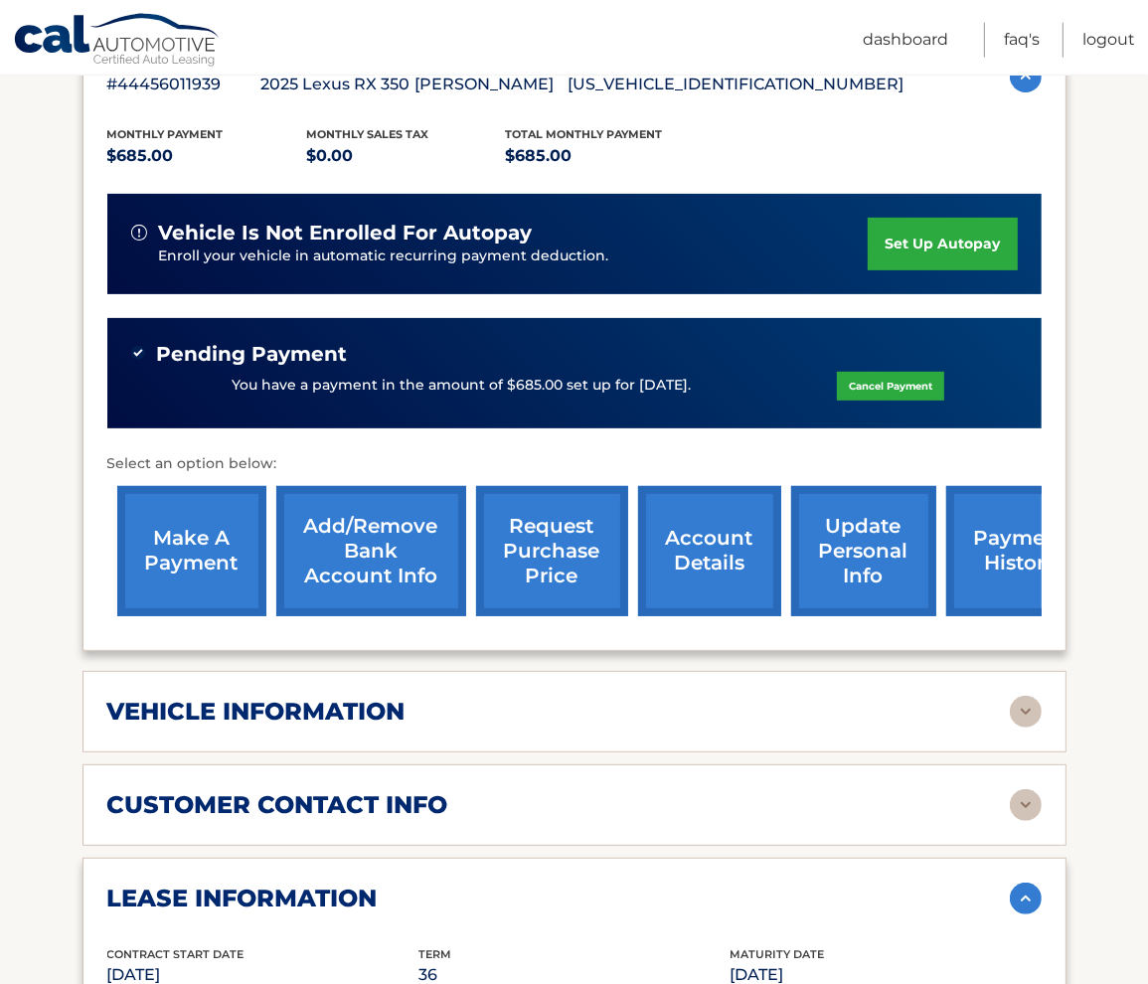
scroll to position [419, 0]
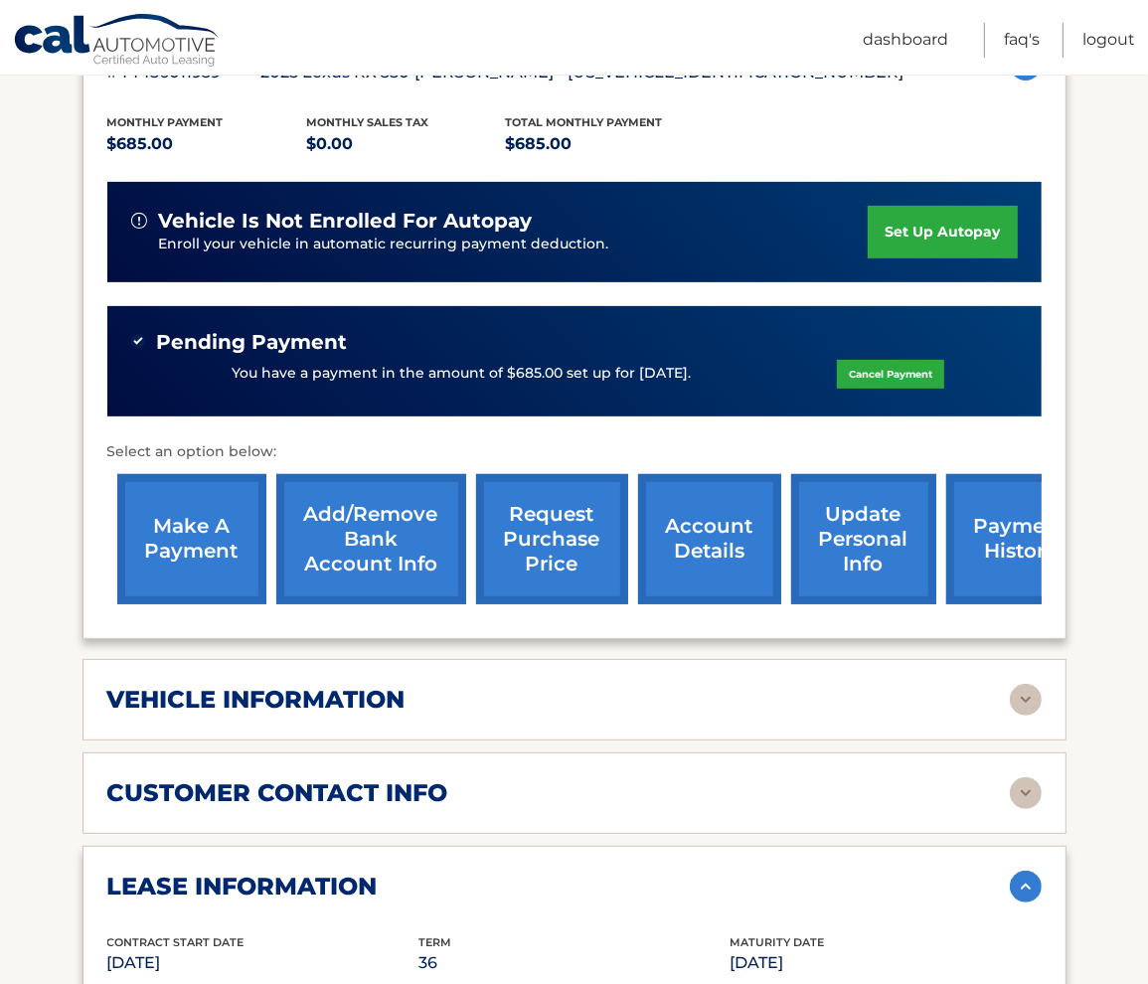
click at [581, 740] on div "vehicle information vehicle Year 2025 vehicle make Lexus vehicle model RX 350 v…" at bounding box center [574, 699] width 984 height 81
click at [1025, 715] on img at bounding box center [1026, 700] width 32 height 32
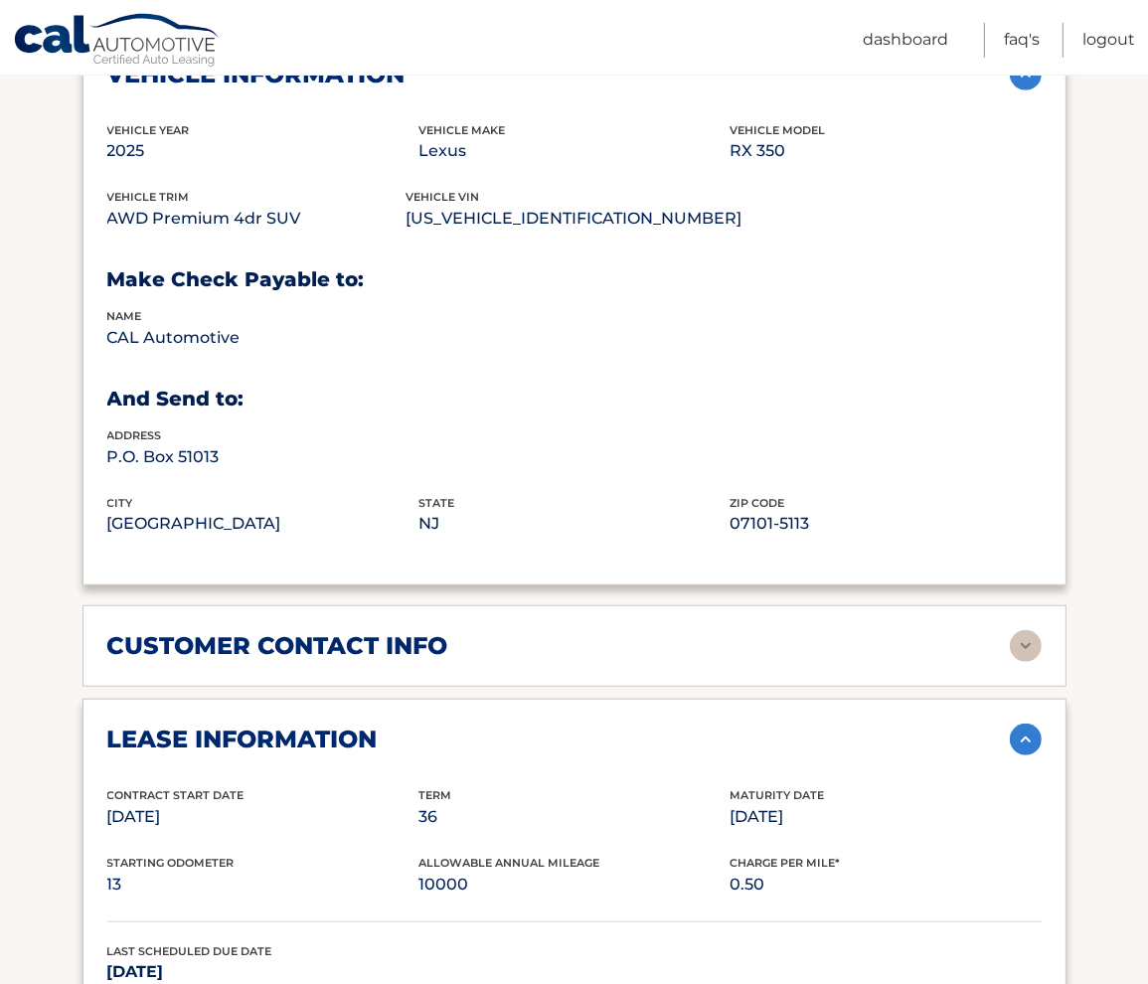
scroll to position [1049, 0]
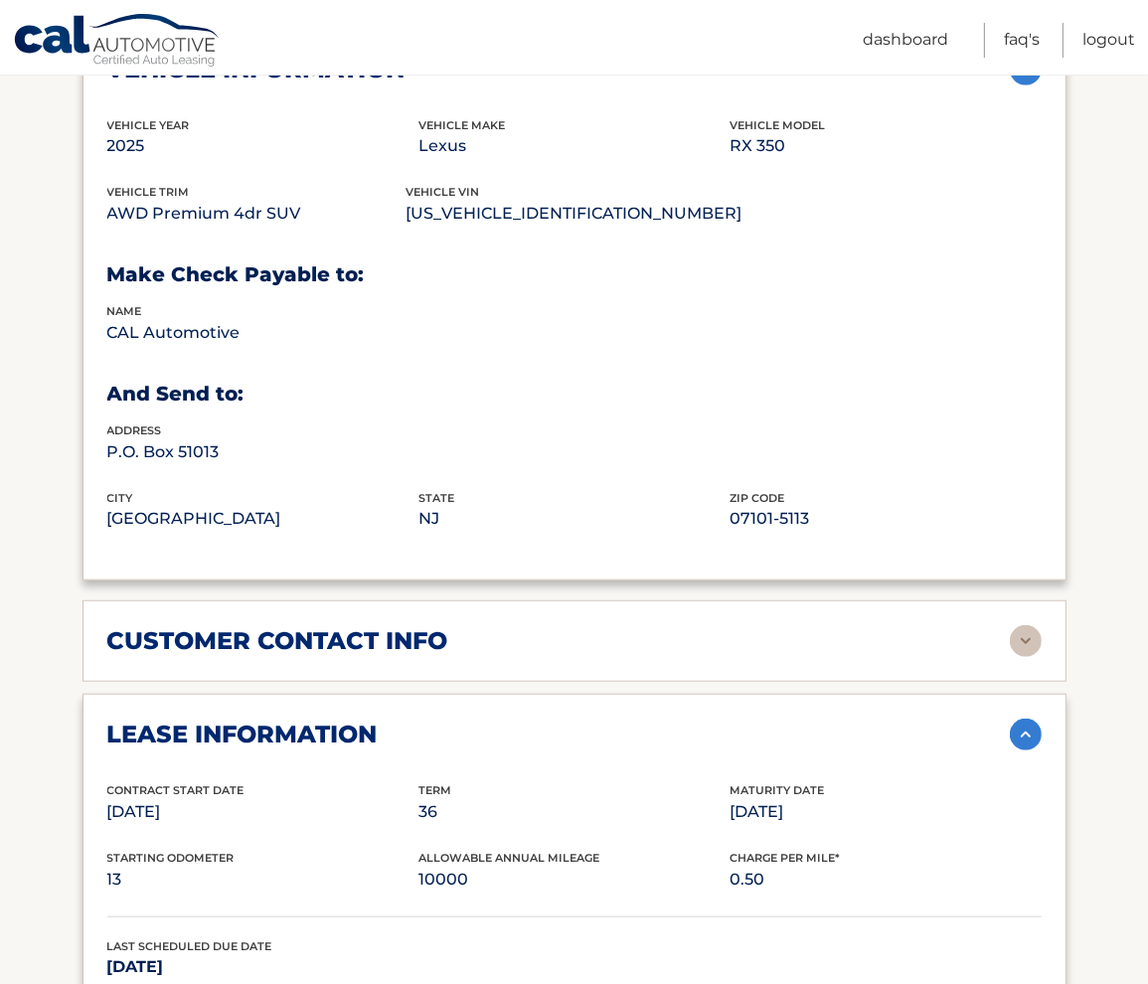
click at [1021, 682] on div "customer contact info full name ASHOKKUMA PATEL street address 484 PAUL AVE cit…" at bounding box center [574, 640] width 984 height 81
click at [1017, 657] on img at bounding box center [1026, 641] width 32 height 32
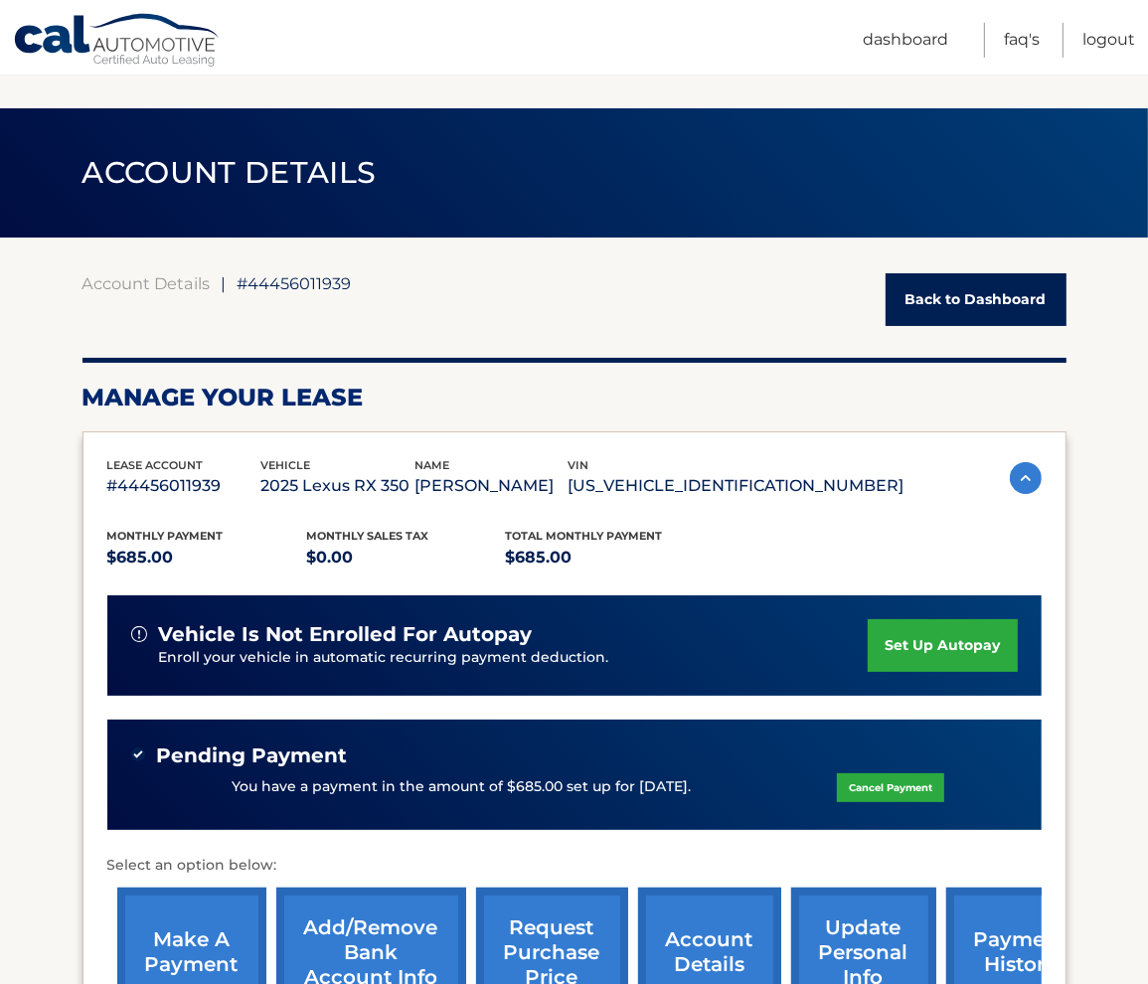
scroll to position [0, 0]
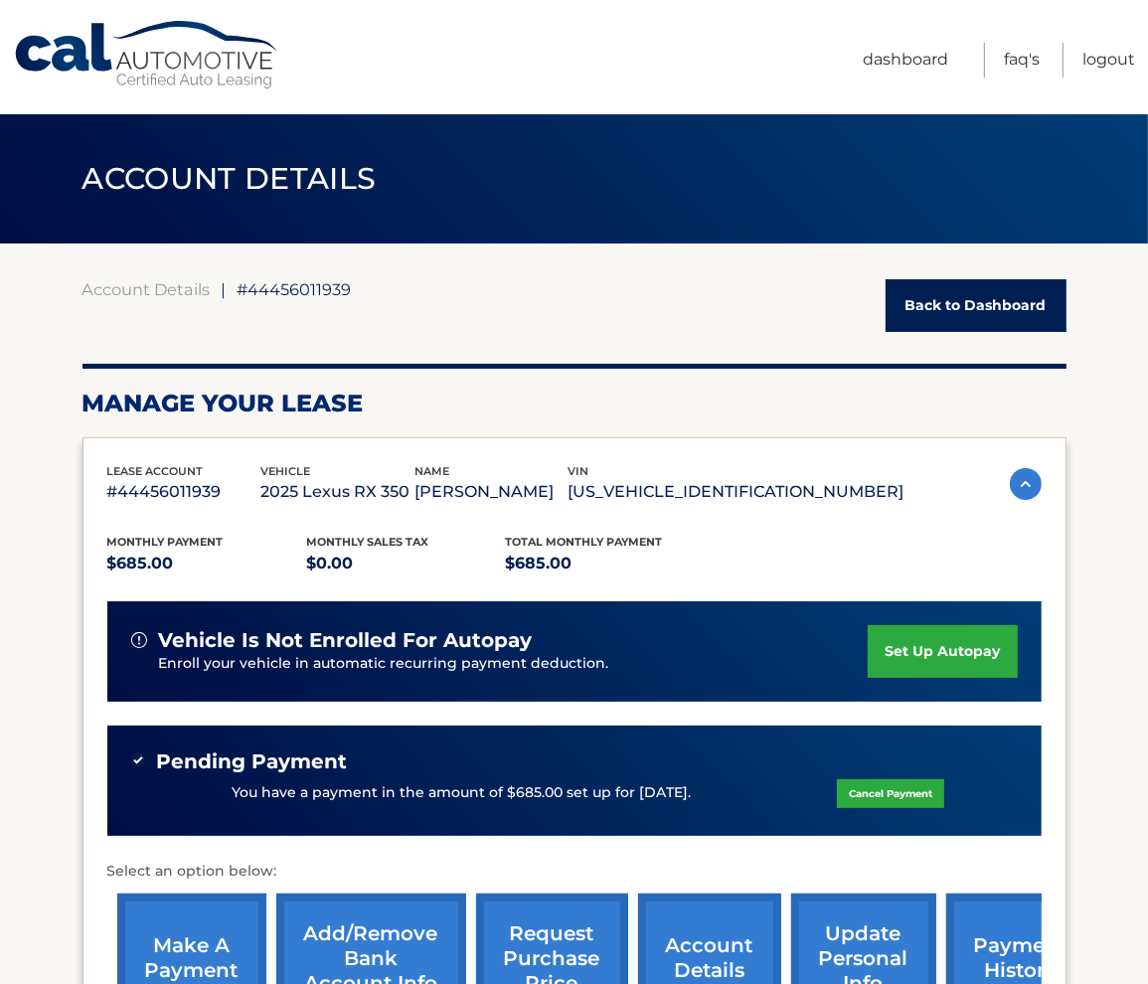
click at [980, 299] on link "Back to Dashboard" at bounding box center [975, 305] width 181 height 53
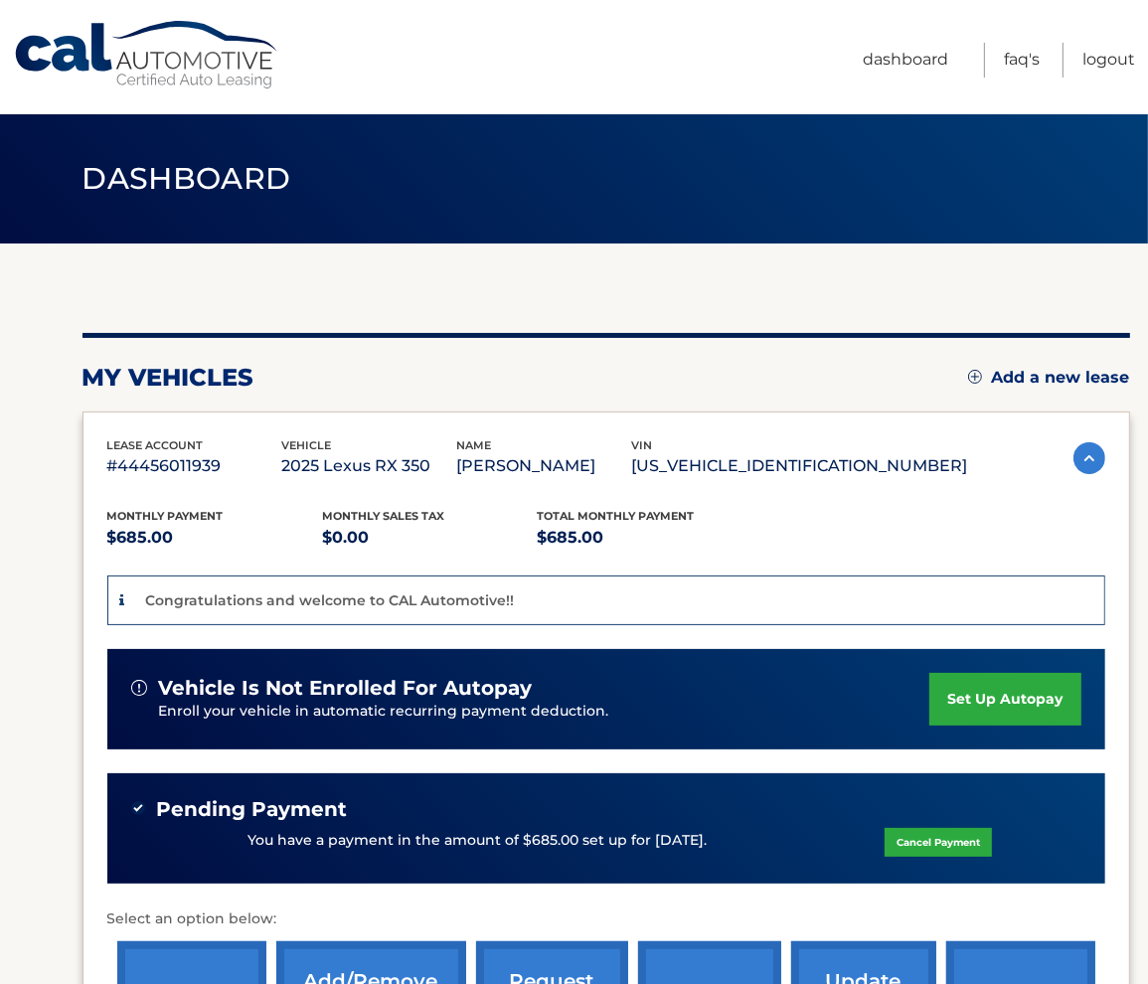
click at [876, 216] on header "Dashboard" at bounding box center [574, 178] width 984 height 129
